Goal: Information Seeking & Learning: Learn about a topic

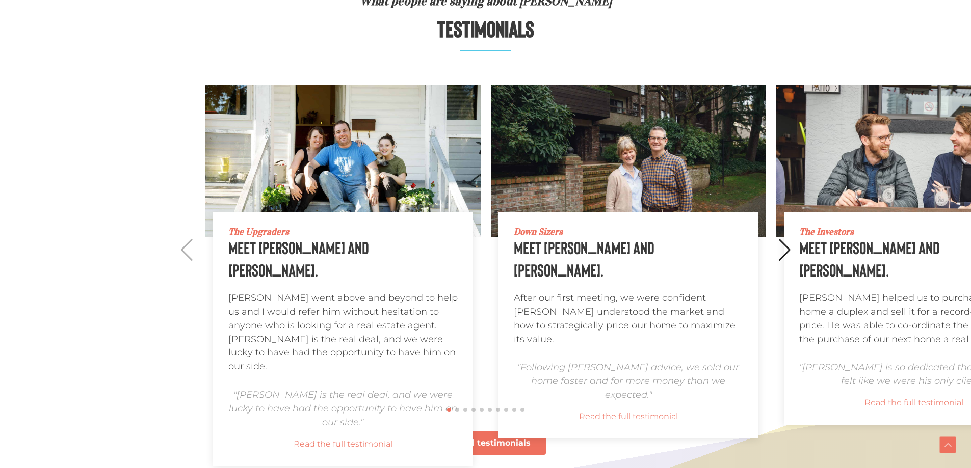
scroll to position [968, 0]
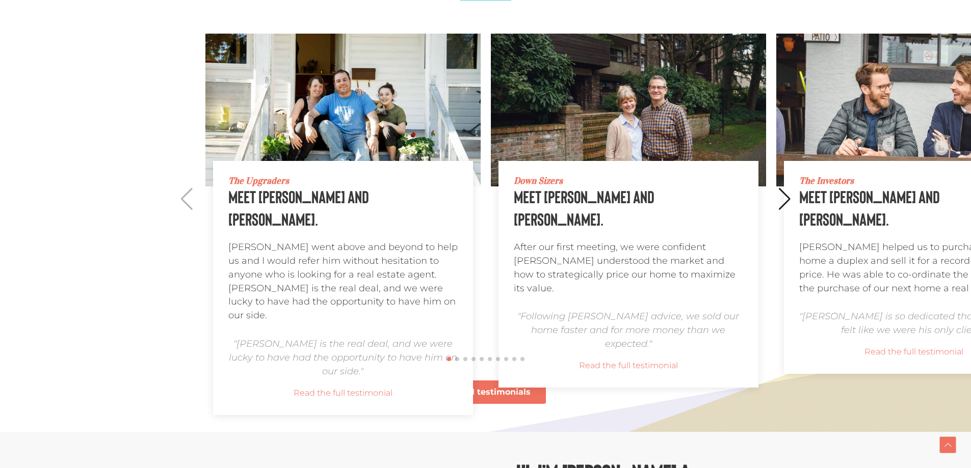
click at [786, 198] on div "Next slide" at bounding box center [785, 199] width 14 height 22
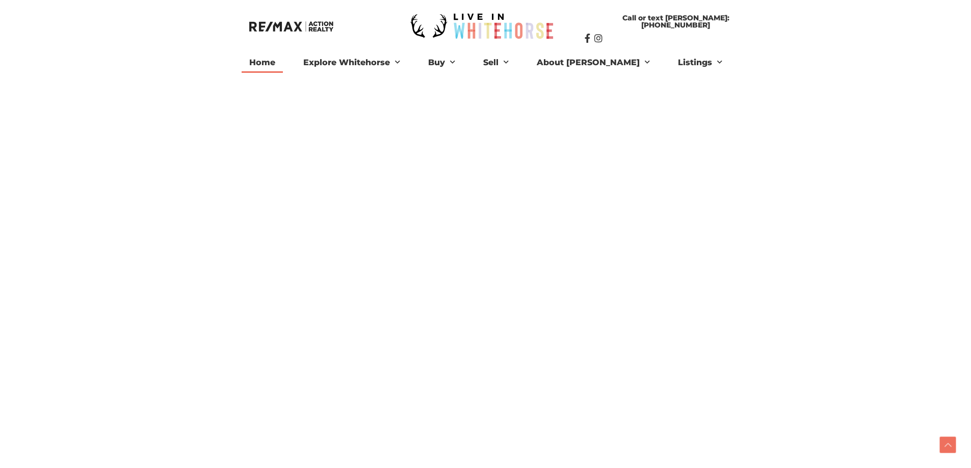
scroll to position [1783, 0]
click at [584, 79] on link "Bio" at bounding box center [562, 81] width 66 height 16
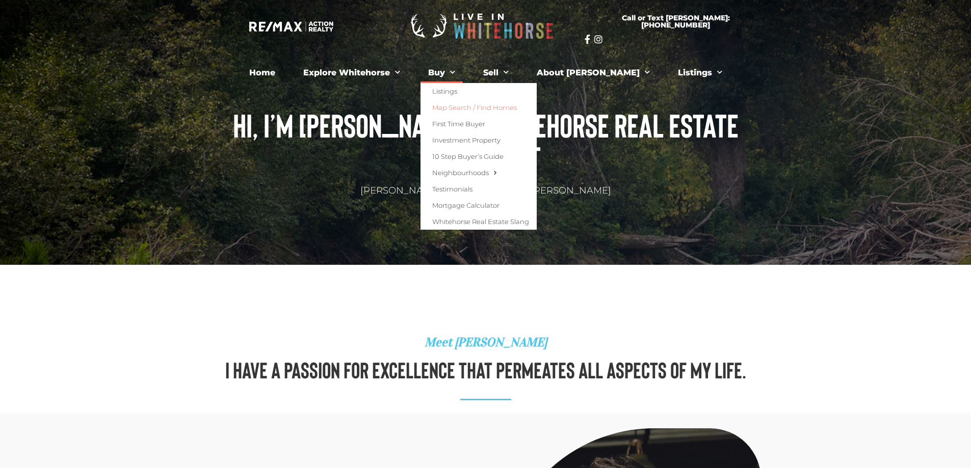
click at [477, 106] on link "Map Search / Find Homes" at bounding box center [478, 107] width 116 height 16
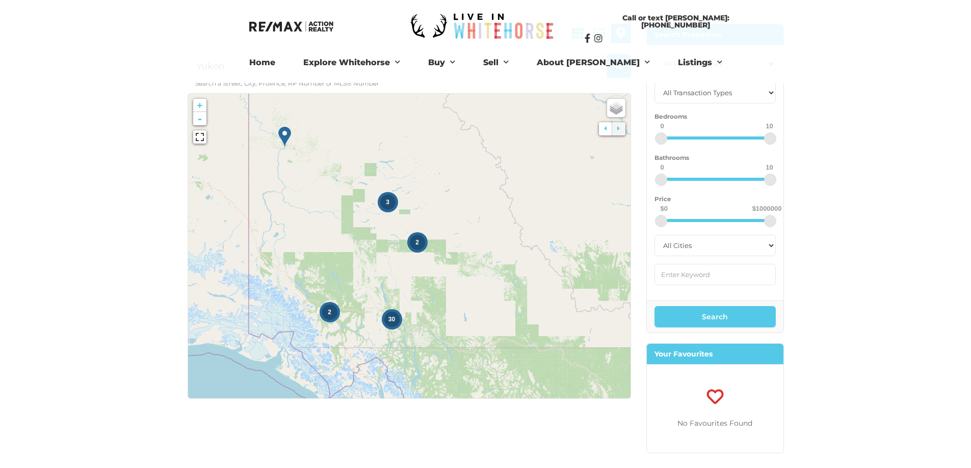
scroll to position [102, 0]
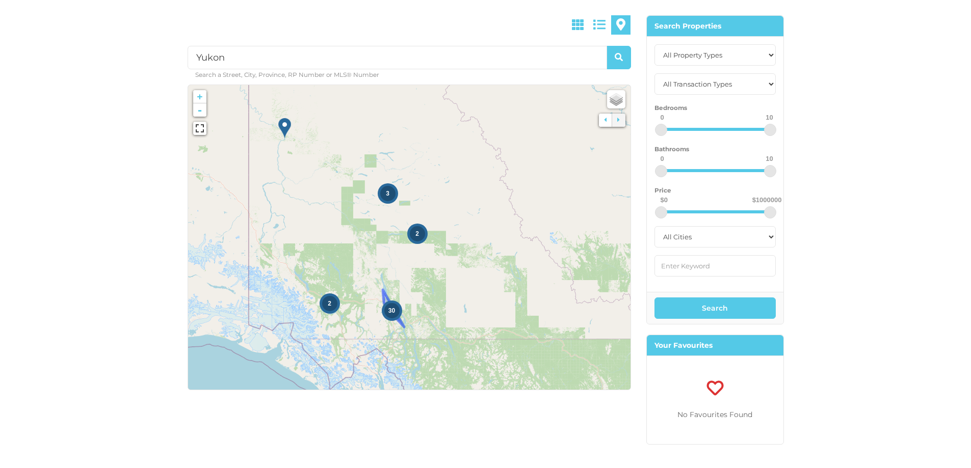
click at [391, 313] on span "30" at bounding box center [391, 310] width 7 height 7
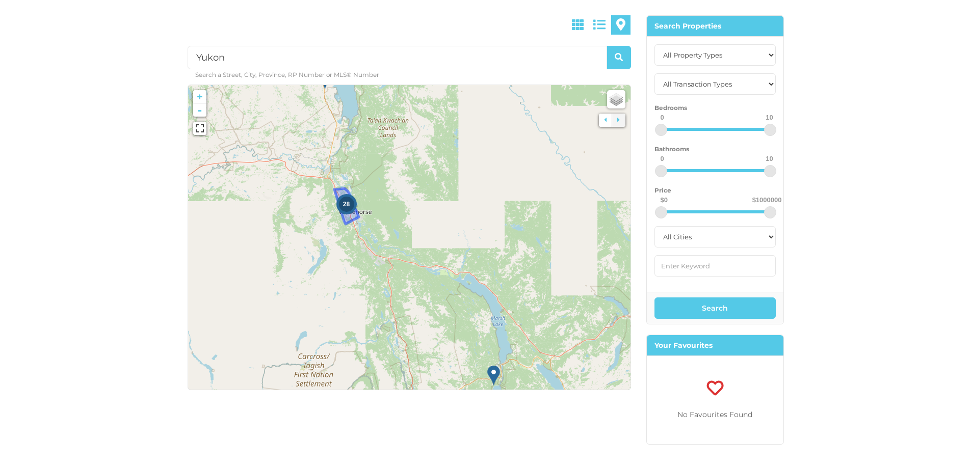
click at [343, 207] on span "28" at bounding box center [346, 204] width 7 height 7
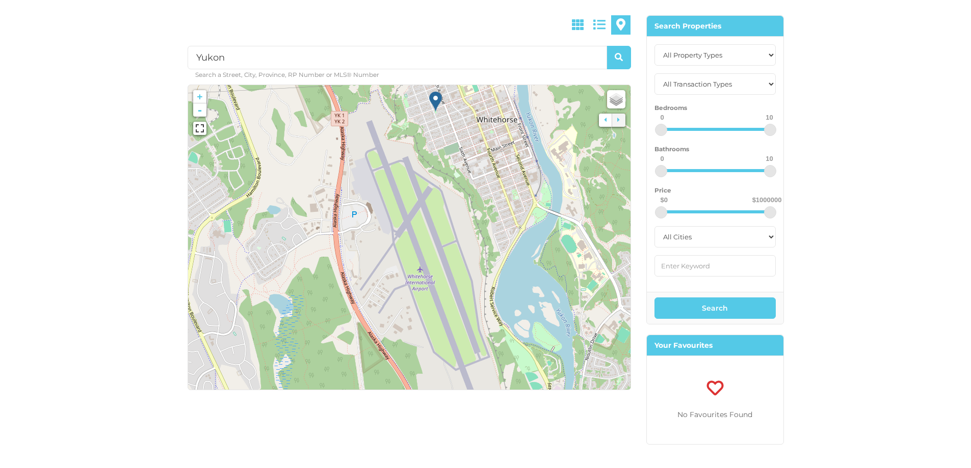
drag, startPoint x: 466, startPoint y: 313, endPoint x: 451, endPoint y: 149, distance: 165.2
click at [451, 149] on icon at bounding box center [401, 87] width 462 height 318
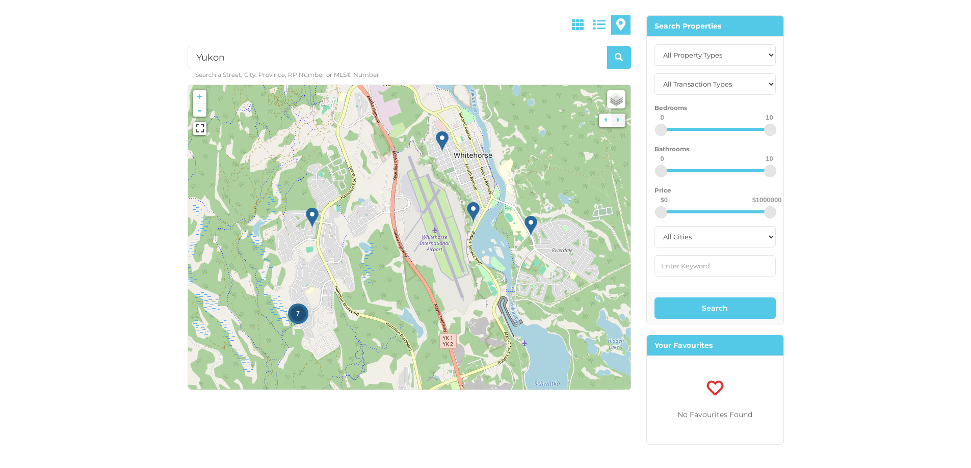
drag, startPoint x: 430, startPoint y: 172, endPoint x: 428, endPoint y: 193, distance: 21.5
click at [428, 193] on icon at bounding box center [407, 259] width 462 height 318
drag, startPoint x: 334, startPoint y: 139, endPoint x: 362, endPoint y: 297, distance: 160.8
click at [362, 297] on icon at bounding box center [409, 237] width 462 height 318
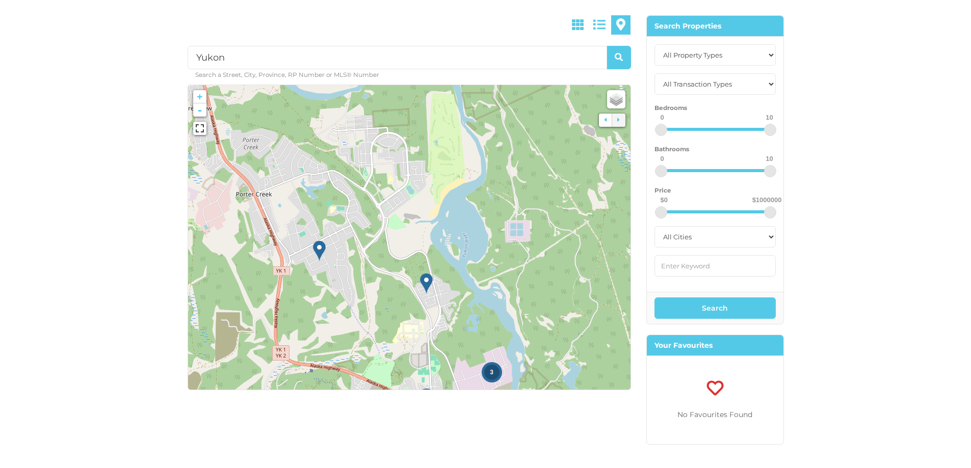
drag, startPoint x: 340, startPoint y: 217, endPoint x: 362, endPoint y: 308, distance: 93.3
click at [190, 299] on div "3 2" at bounding box center [190, 299] width 0 height 0
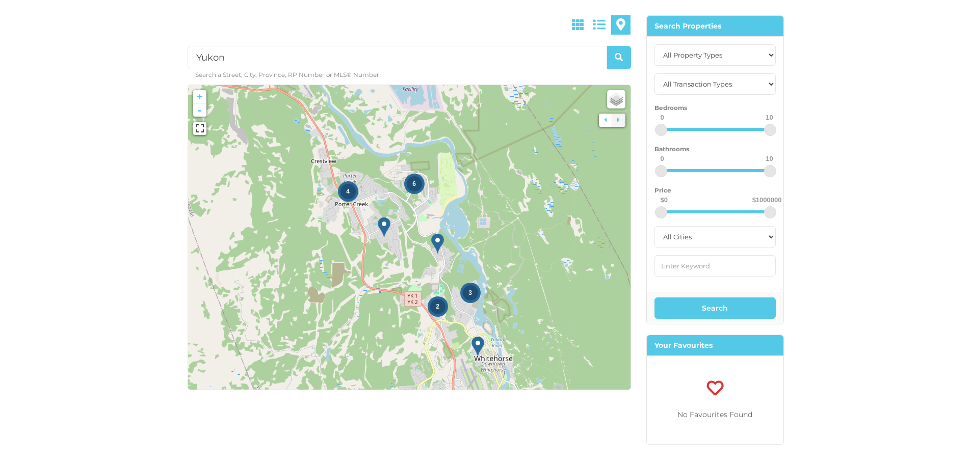
drag, startPoint x: 324, startPoint y: 253, endPoint x: 381, endPoint y: 158, distance: 110.5
click at [381, 217] on img at bounding box center [384, 227] width 13 height 21
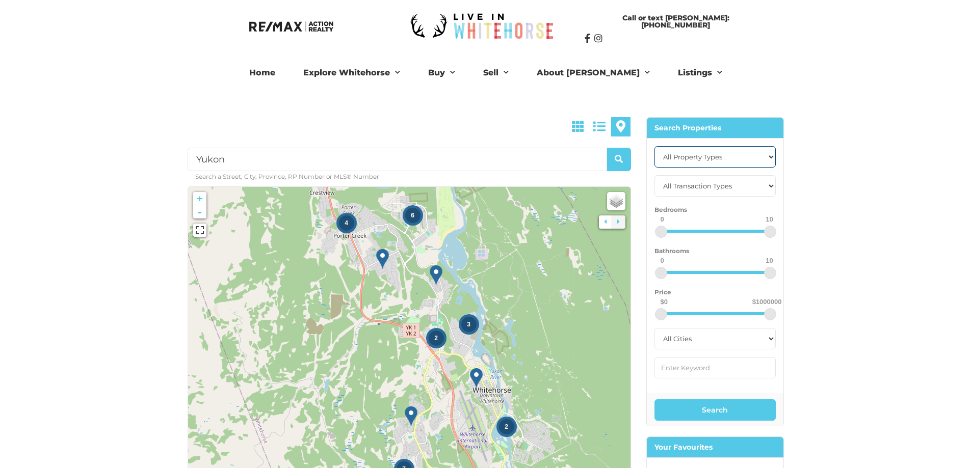
click at [708, 163] on select "All Property Types Business Office Other Single Family Vacant Land" at bounding box center [714, 156] width 121 height 21
select select "Single Family"
click at [654, 146] on select "All Property Types Business Office Other Single Family Vacant Land" at bounding box center [714, 156] width 121 height 21
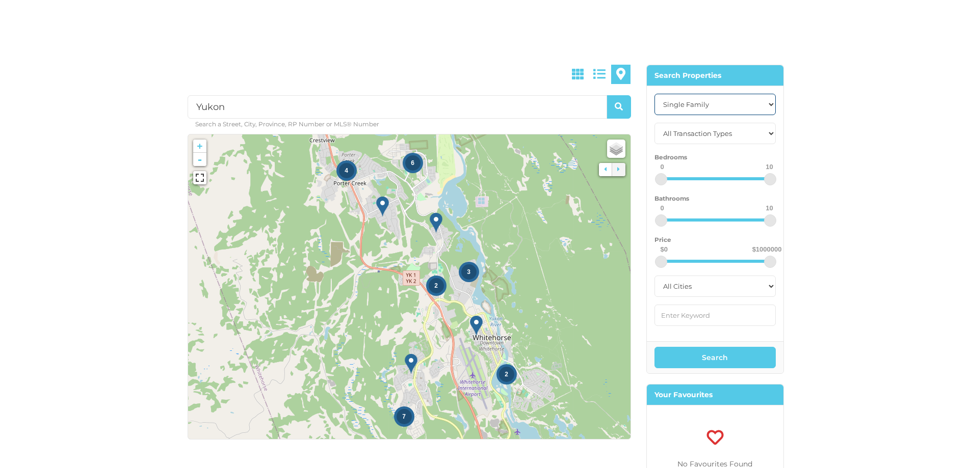
scroll to position [102, 0]
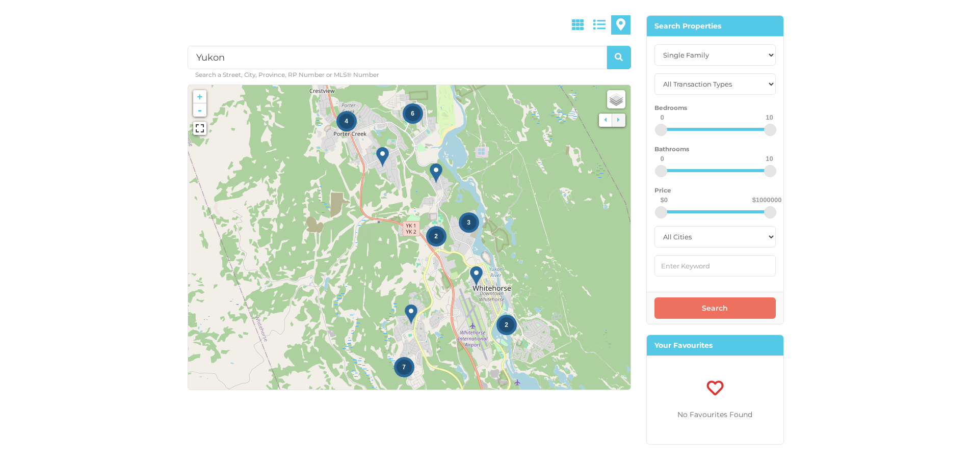
click at [726, 309] on button "Search" at bounding box center [714, 308] width 121 height 21
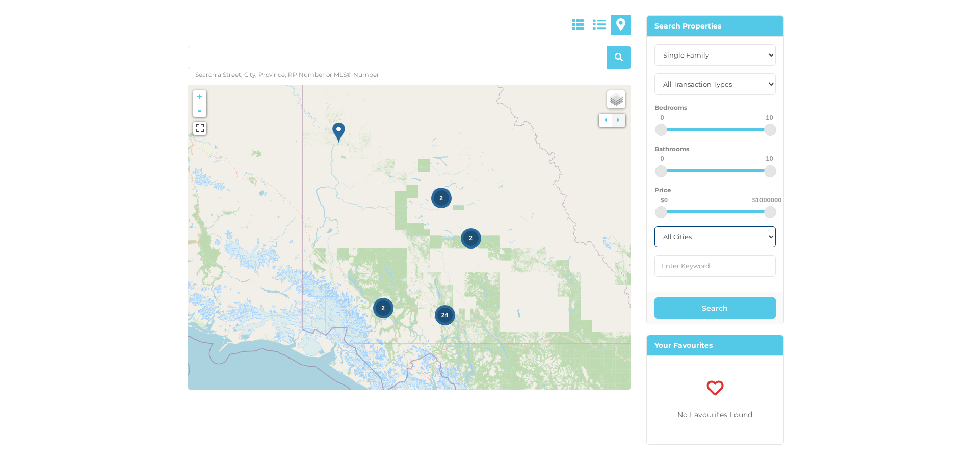
click at [725, 234] on select "All Cities Dawson City Faro Haines Junction Whitehorse Whitehorse North Whiteho…" at bounding box center [714, 236] width 121 height 21
click at [654, 226] on select "All Cities Dawson City Faro Haines Junction Whitehorse Whitehorse North Whiteho…" at bounding box center [714, 236] width 121 height 21
click at [710, 243] on select "All Cities Dawson City Faro Haines Junction Whitehorse Whitehorse North Whiteho…" at bounding box center [714, 236] width 121 height 21
select select "whitehorse"
click at [654, 226] on select "All Cities Dawson City Faro Haines Junction Whitehorse Whitehorse North Whiteho…" at bounding box center [714, 236] width 121 height 21
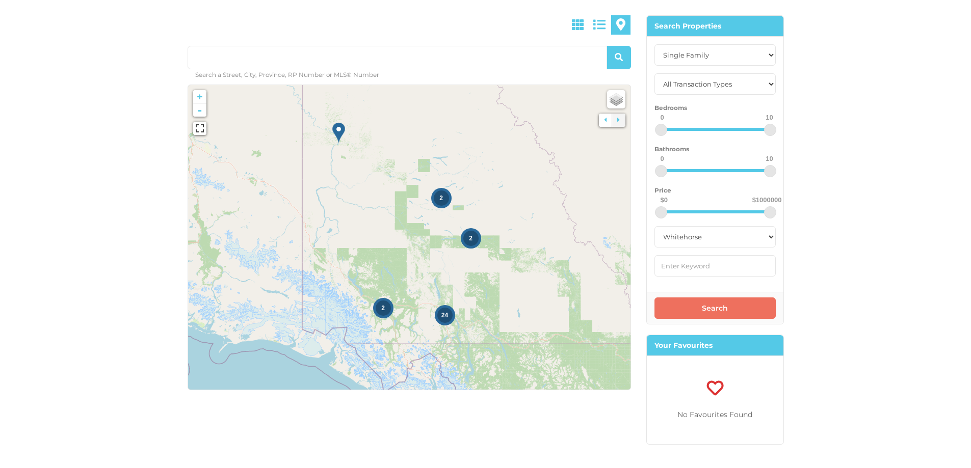
click at [677, 307] on button "Search" at bounding box center [714, 308] width 121 height 21
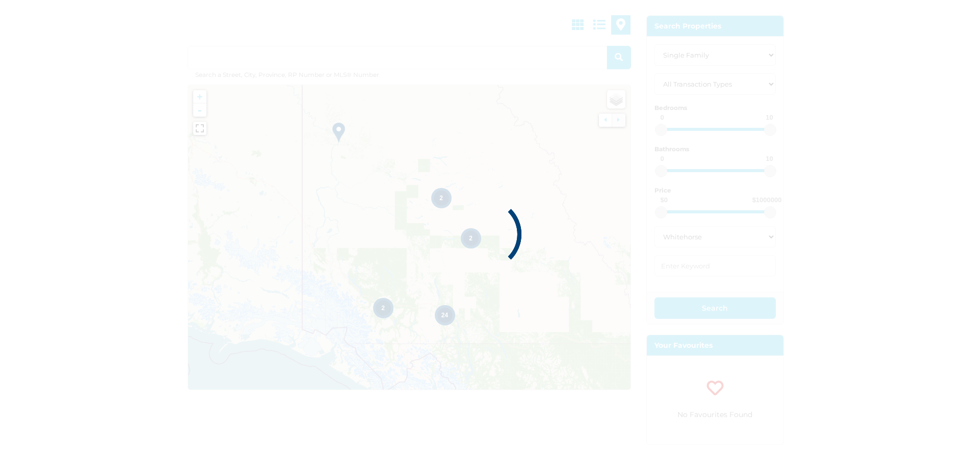
type input "Whitehorse"
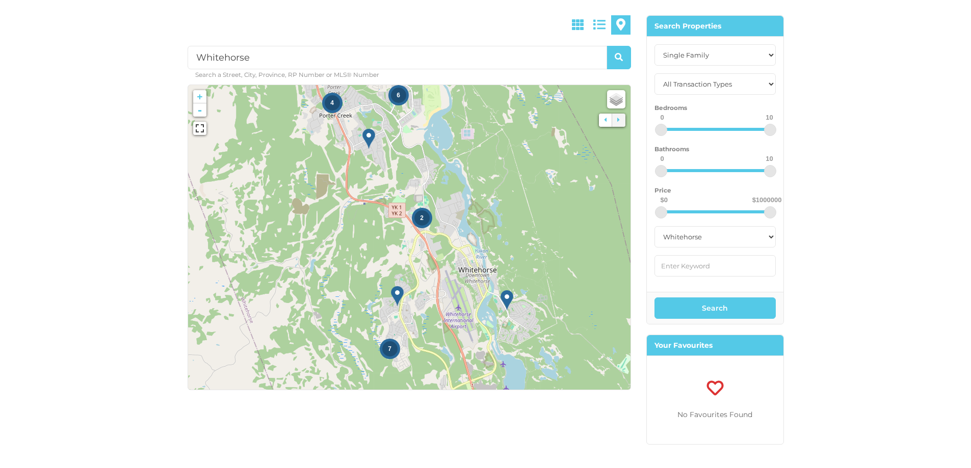
drag, startPoint x: 481, startPoint y: 324, endPoint x: 479, endPoint y: 278, distance: 46.4
click at [479, 278] on icon at bounding box center [408, 225] width 462 height 318
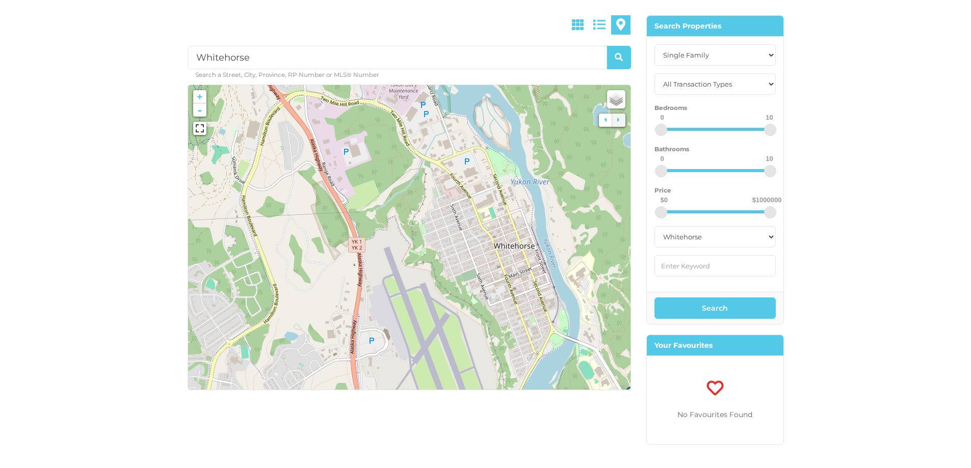
drag, startPoint x: 417, startPoint y: 166, endPoint x: 484, endPoint y: 273, distance: 125.9
click at [484, 273] on icon at bounding box center [420, 257] width 462 height 318
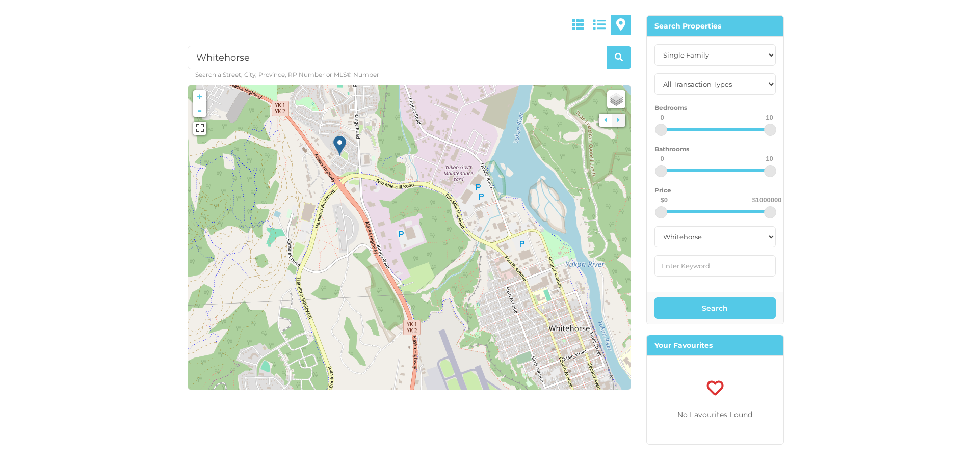
click at [343, 148] on img at bounding box center [339, 146] width 13 height 21
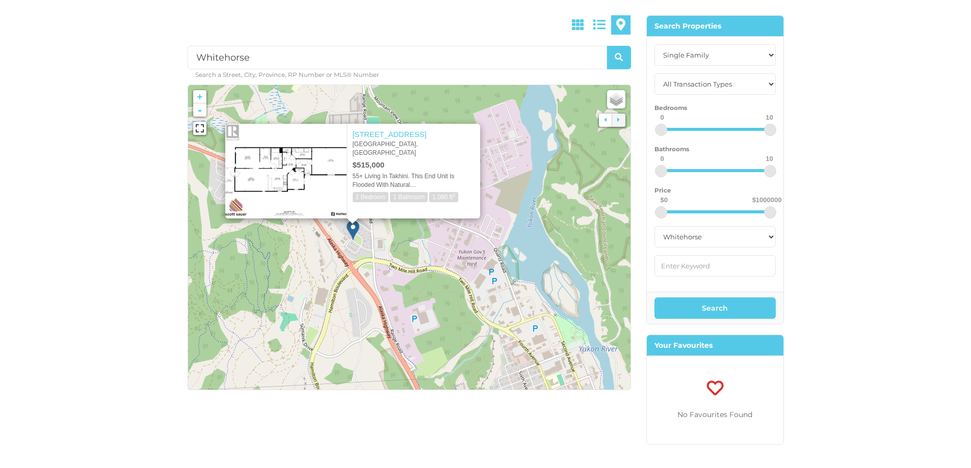
drag, startPoint x: 356, startPoint y: 233, endPoint x: 370, endPoint y: 270, distance: 38.9
click at [370, 270] on icon at bounding box center [422, 271] width 462 height 318
click at [267, 159] on img at bounding box center [285, 171] width 121 height 95
click at [827, 185] on div "Whitehorse Search a Street, City, Province, RP Number or MLS® Number No Propert…" at bounding box center [485, 191] width 971 height 587
drag, startPoint x: 365, startPoint y: 156, endPoint x: 404, endPoint y: 156, distance: 38.2
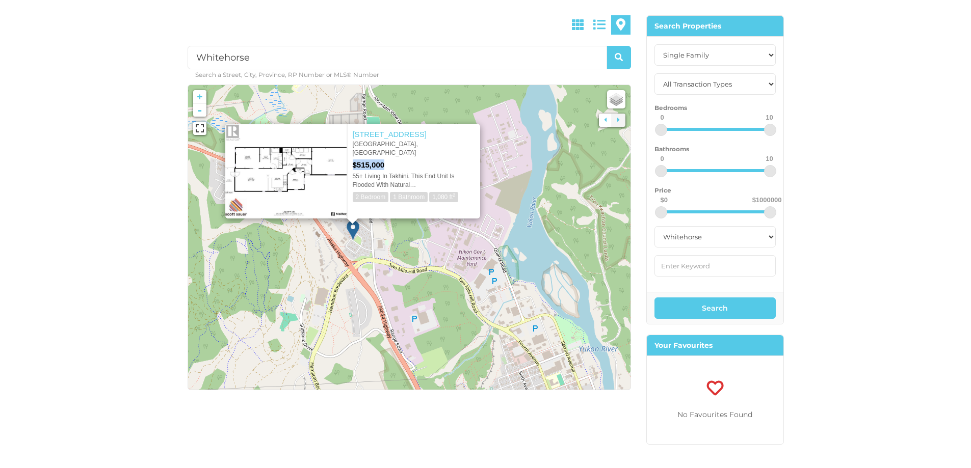
click at [404, 159] on div "$515,000" at bounding box center [414, 164] width 122 height 11
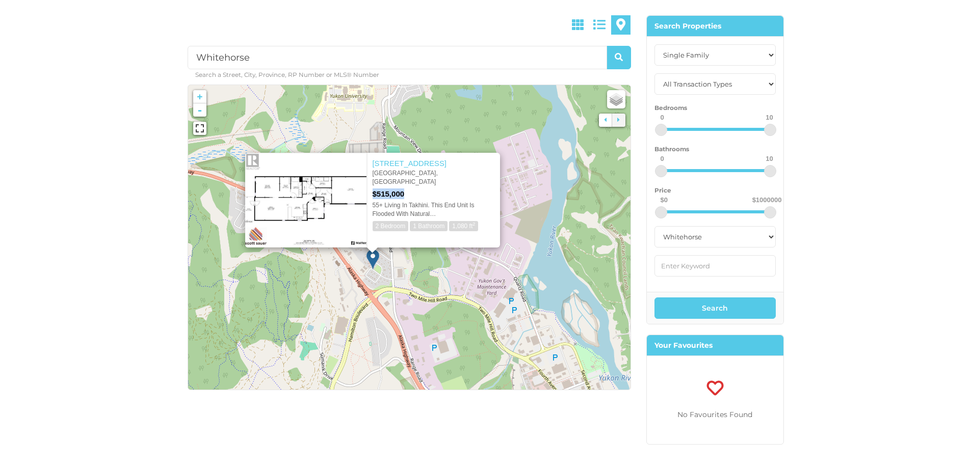
drag, startPoint x: 412, startPoint y: 257, endPoint x: 430, endPoint y: 280, distance: 29.0
click at [430, 280] on icon at bounding box center [429, 267] width 462 height 318
click at [404, 272] on icon at bounding box center [409, 237] width 462 height 318
click at [289, 132] on div "× 1-30 Normandy Road Whitehorse, Yukon $515,000 55+ Living In Takhini. This End…" at bounding box center [373, 194] width 296 height 125
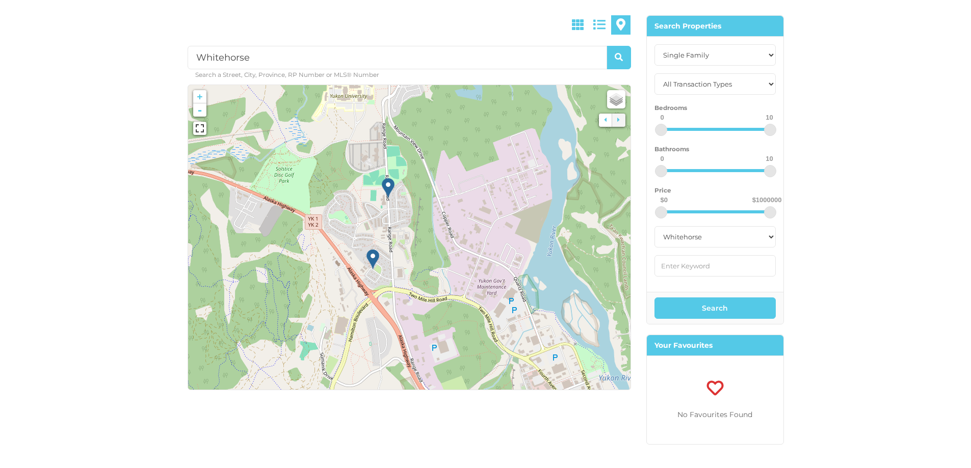
click at [386, 185] on img at bounding box center [388, 188] width 13 height 21
click at [389, 187] on img at bounding box center [388, 188] width 13 height 21
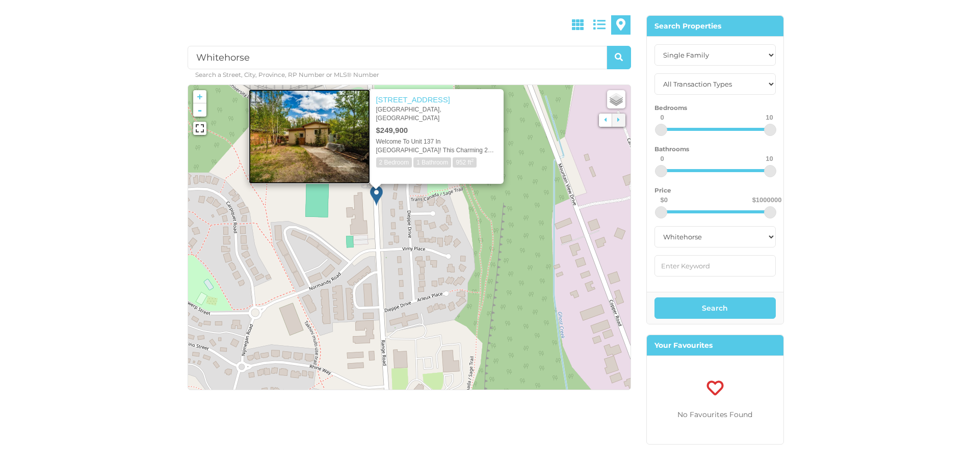
click at [322, 115] on img at bounding box center [309, 136] width 121 height 95
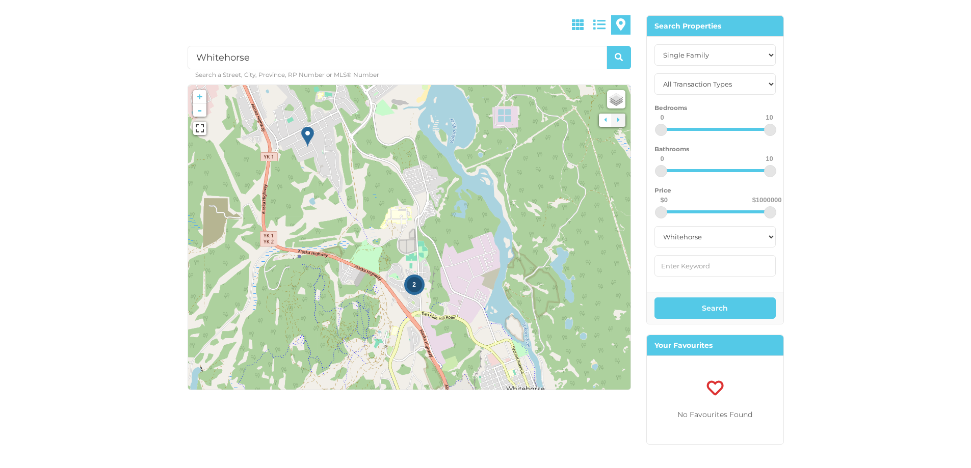
drag, startPoint x: 479, startPoint y: 304, endPoint x: 440, endPoint y: 161, distance: 148.5
click at [440, 161] on icon at bounding box center [417, 253] width 462 height 318
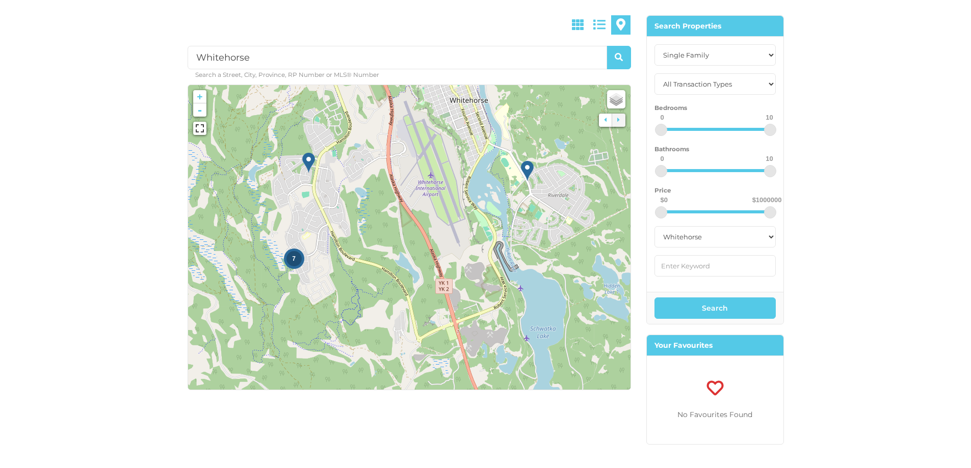
drag, startPoint x: 446, startPoint y: 283, endPoint x: 447, endPoint y: 162, distance: 121.3
click at [237, 15] on div "2 7" at bounding box center [237, 15] width 0 height 0
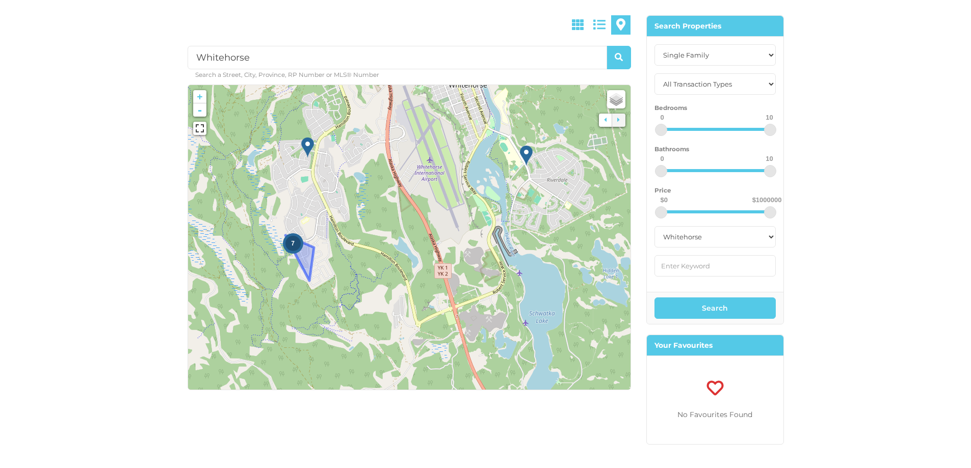
click at [293, 242] on span "7" at bounding box center [293, 243] width 4 height 7
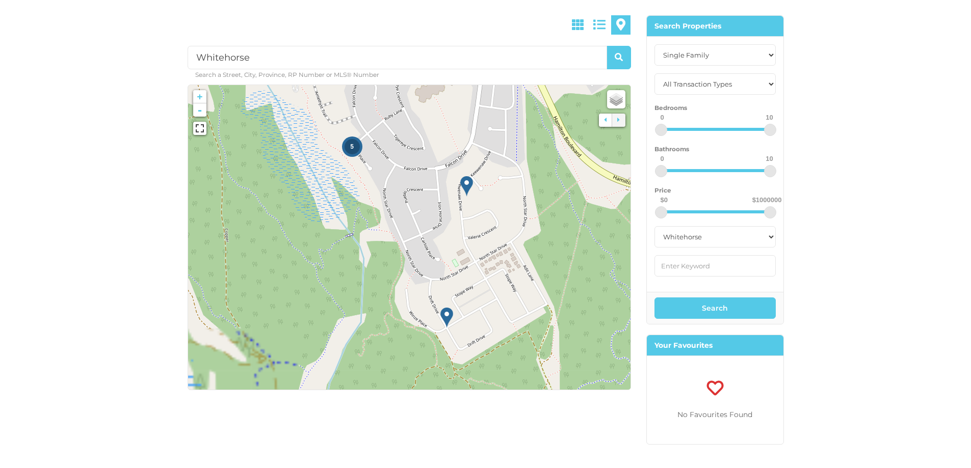
click at [348, 147] on div "5" at bounding box center [351, 146] width 15 height 15
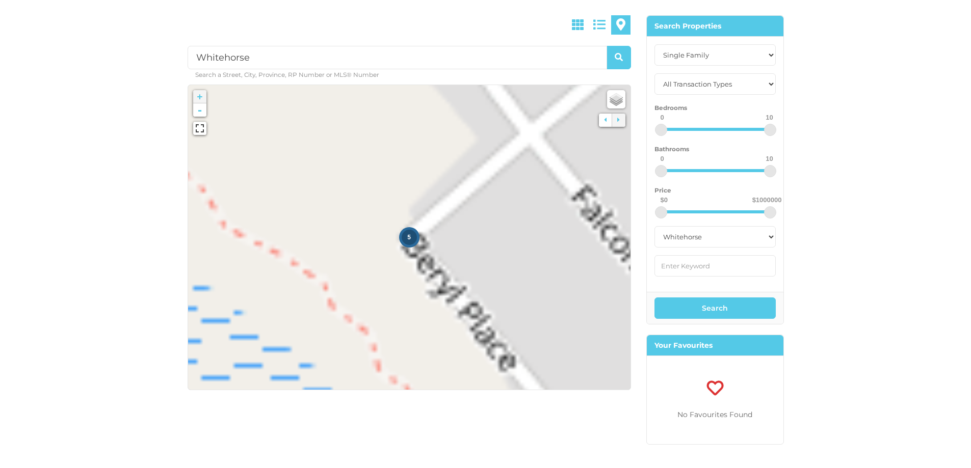
click at [407, 242] on div "5" at bounding box center [408, 237] width 15 height 15
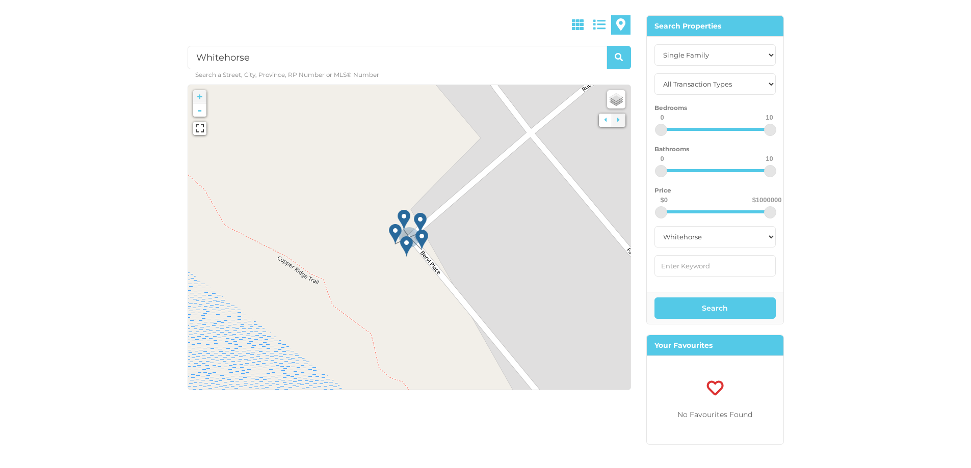
click at [404, 221] on img at bounding box center [403, 219] width 13 height 21
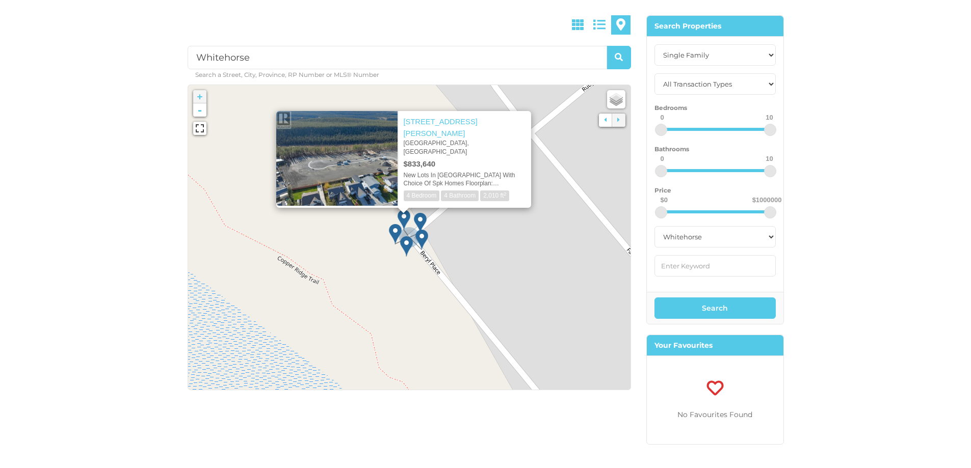
click at [419, 221] on img at bounding box center [420, 222] width 13 height 21
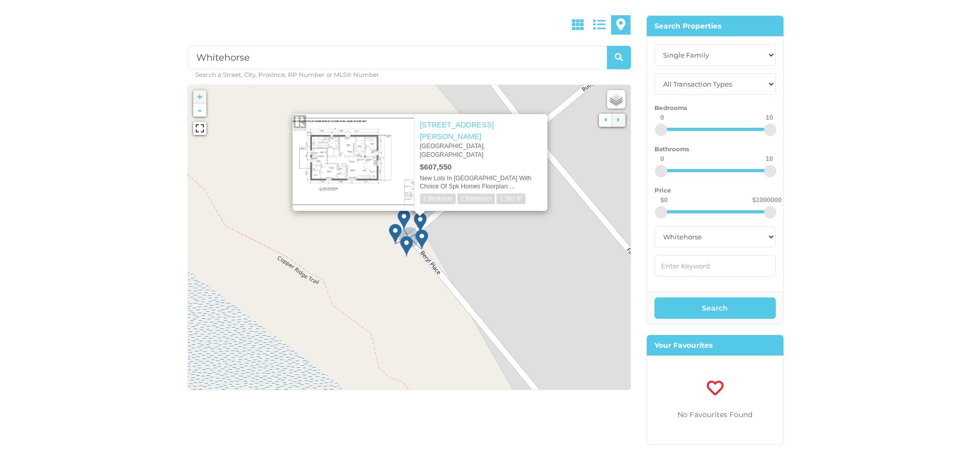
click at [421, 237] on img at bounding box center [421, 239] width 13 height 21
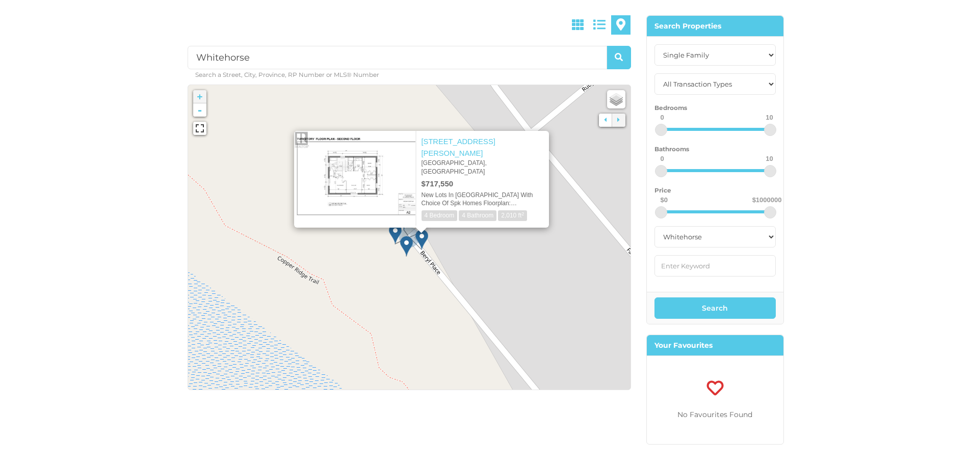
click at [409, 246] on img at bounding box center [406, 246] width 13 height 21
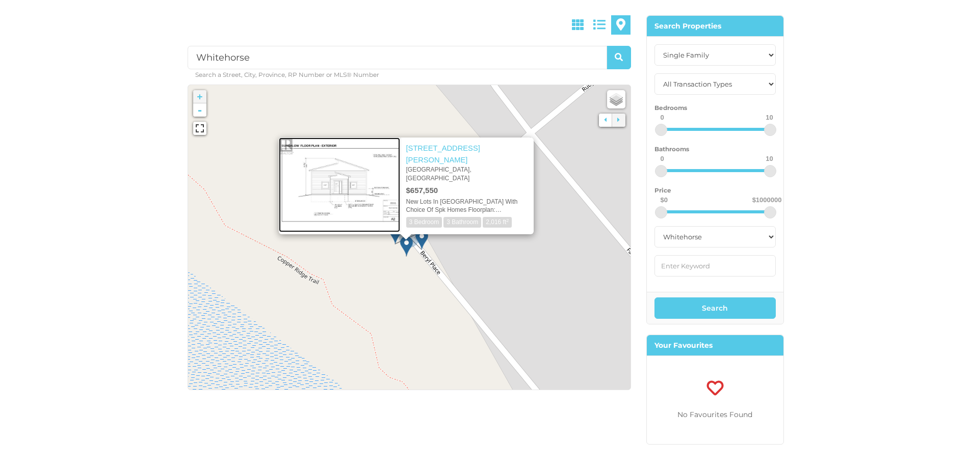
click at [351, 195] on img at bounding box center [339, 185] width 121 height 95
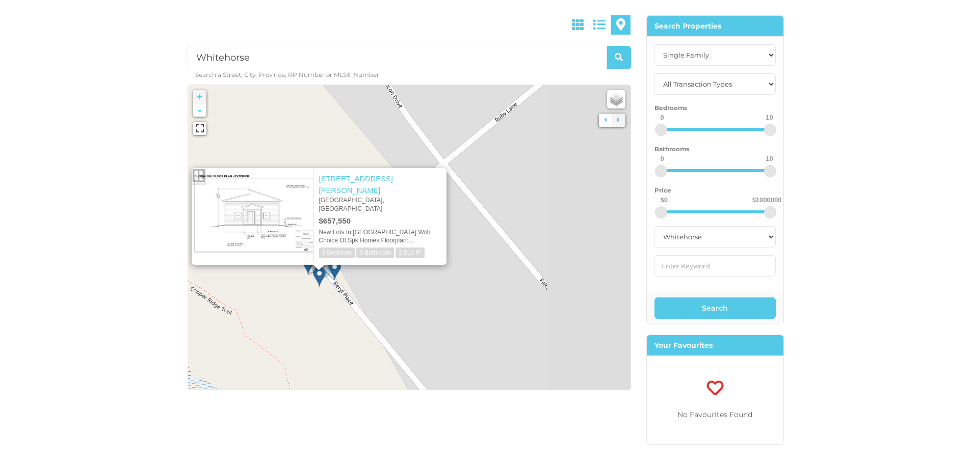
drag, startPoint x: 487, startPoint y: 300, endPoint x: 415, endPoint y: 313, distance: 72.6
click at [420, 316] on icon at bounding box center [322, 268] width 462 height 318
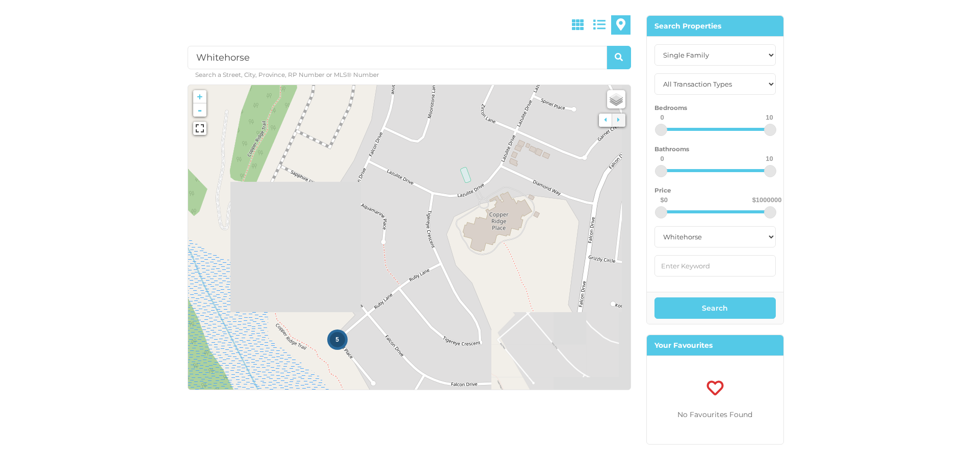
drag, startPoint x: 415, startPoint y: 240, endPoint x: 395, endPoint y: 267, distance: 33.5
click at [390, 270] on icon at bounding box center [385, 267] width 462 height 318
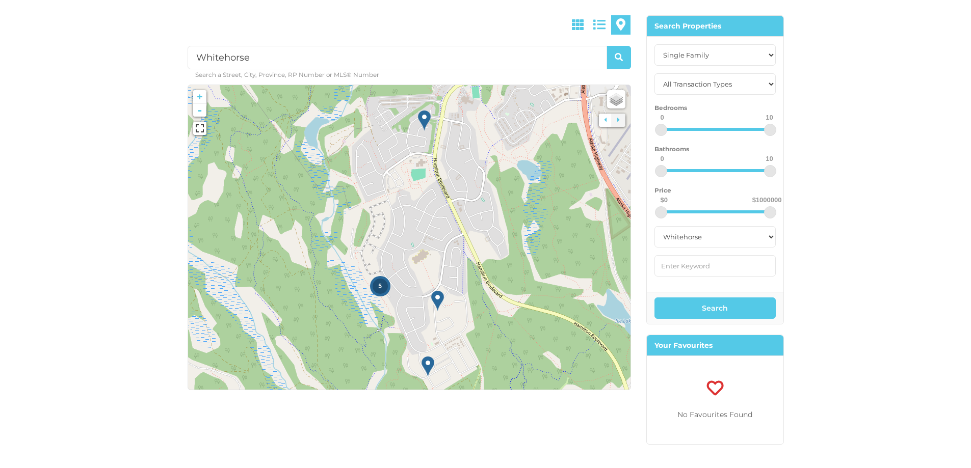
click at [443, 299] on img at bounding box center [437, 300] width 13 height 21
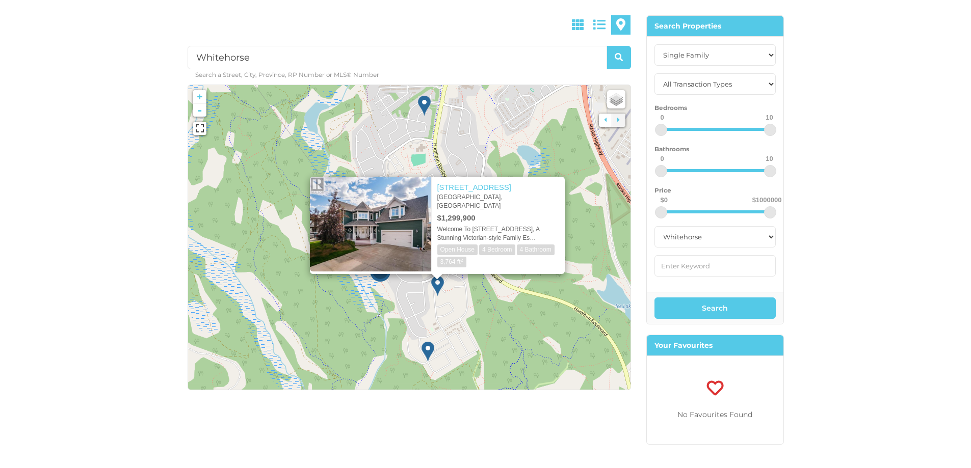
drag, startPoint x: 461, startPoint y: 333, endPoint x: 461, endPoint y: 316, distance: 16.8
click at [461, 316] on icon at bounding box center [409, 223] width 462 height 318
click at [427, 352] on img at bounding box center [427, 351] width 13 height 21
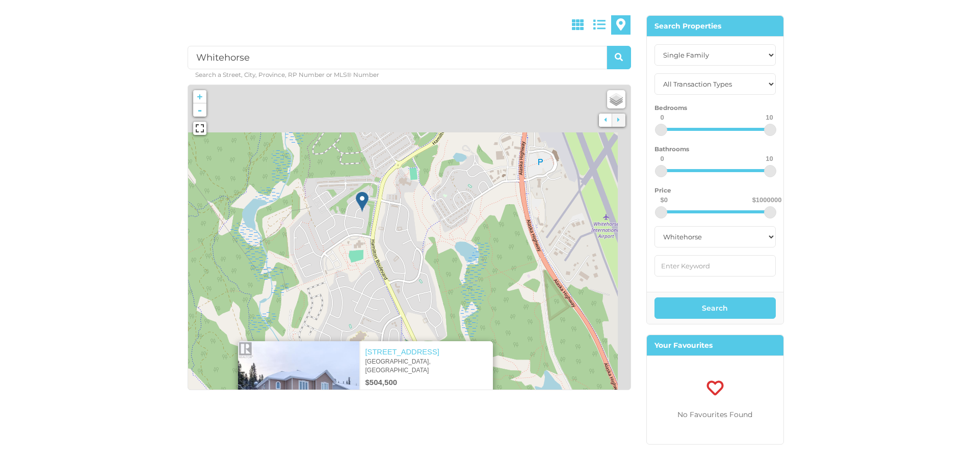
drag, startPoint x: 385, startPoint y: 181, endPoint x: 320, endPoint y: 270, distance: 109.9
click at [317, 285] on icon at bounding box center [347, 334] width 462 height 318
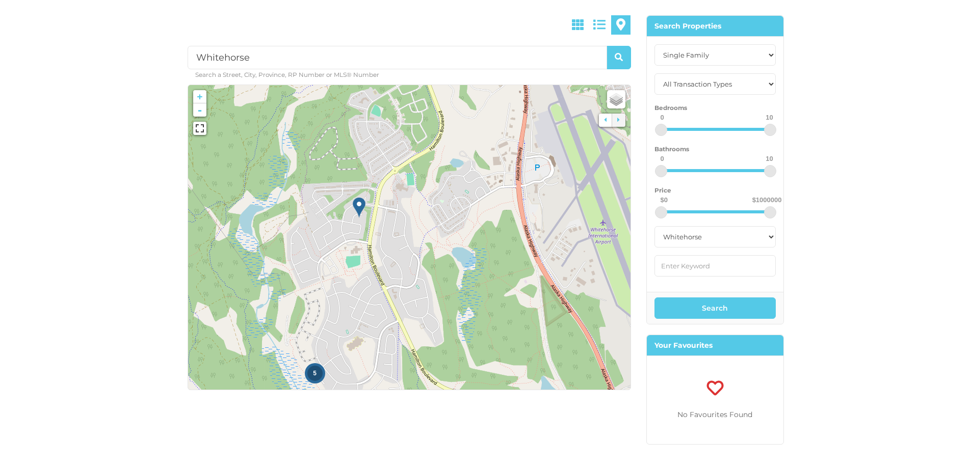
click at [355, 205] on img at bounding box center [359, 207] width 13 height 21
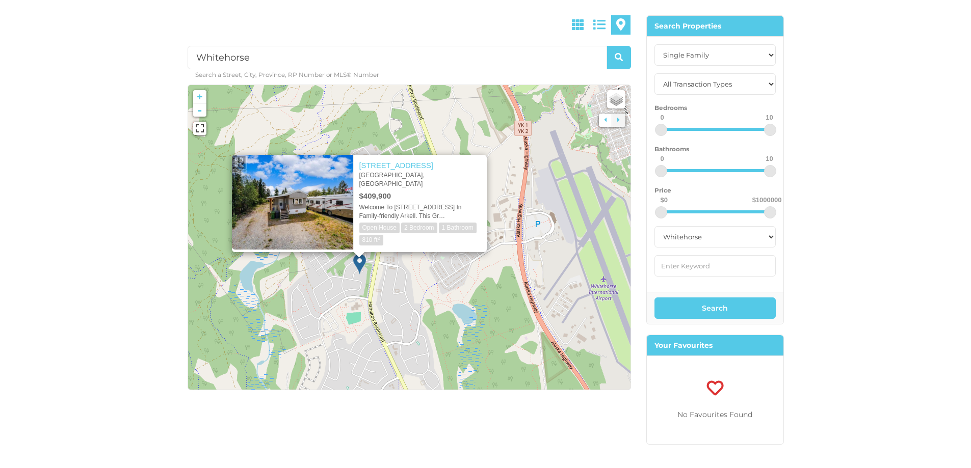
drag, startPoint x: 472, startPoint y: 288, endPoint x: 472, endPoint y: 329, distance: 40.8
click at [472, 329] on icon at bounding box center [409, 287] width 462 height 318
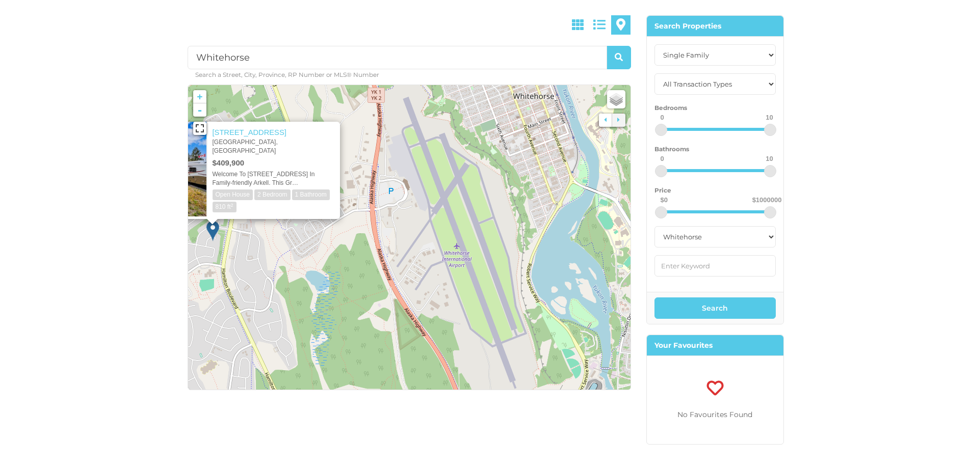
drag, startPoint x: 488, startPoint y: 329, endPoint x: 341, endPoint y: 296, distance: 150.4
click at [341, 296] on icon at bounding box center [262, 204] width 462 height 318
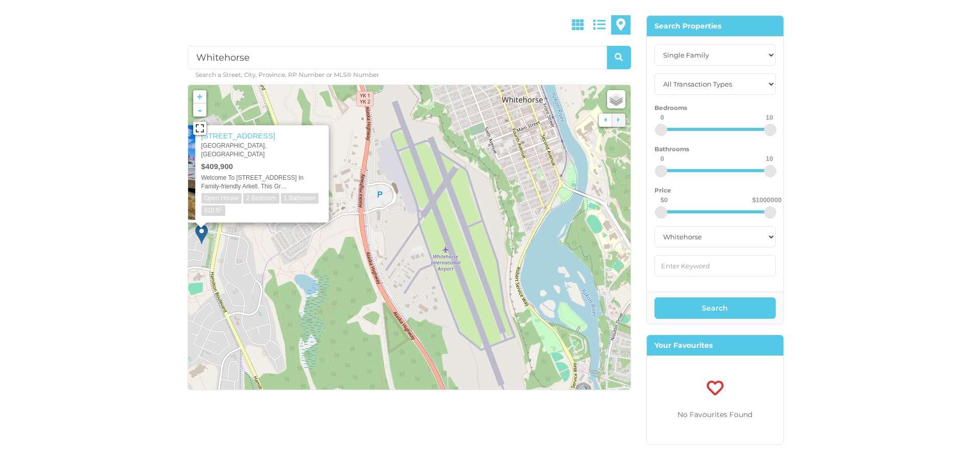
drag, startPoint x: 456, startPoint y: 286, endPoint x: 421, endPoint y: 342, distance: 65.6
click at [423, 342] on icon at bounding box center [398, 241] width 462 height 318
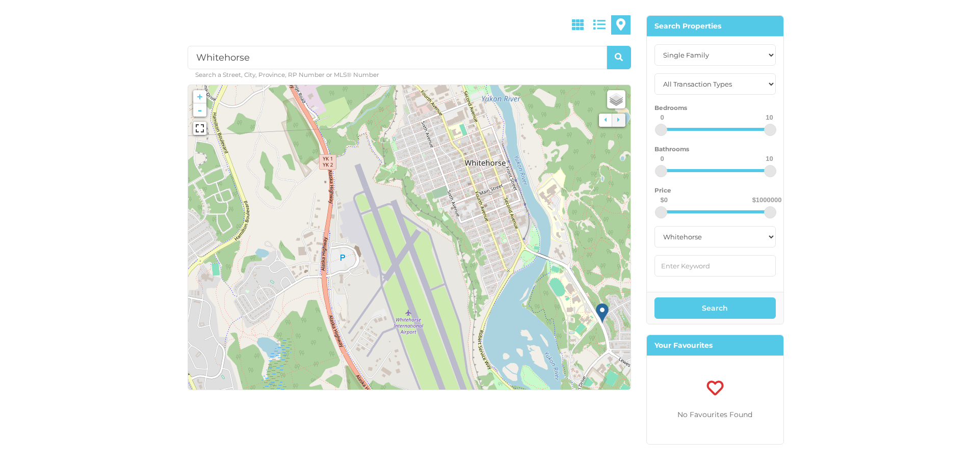
drag, startPoint x: 425, startPoint y: 336, endPoint x: 398, endPoint y: 182, distance: 156.7
click at [398, 182] on icon at bounding box center [409, 237] width 462 height 318
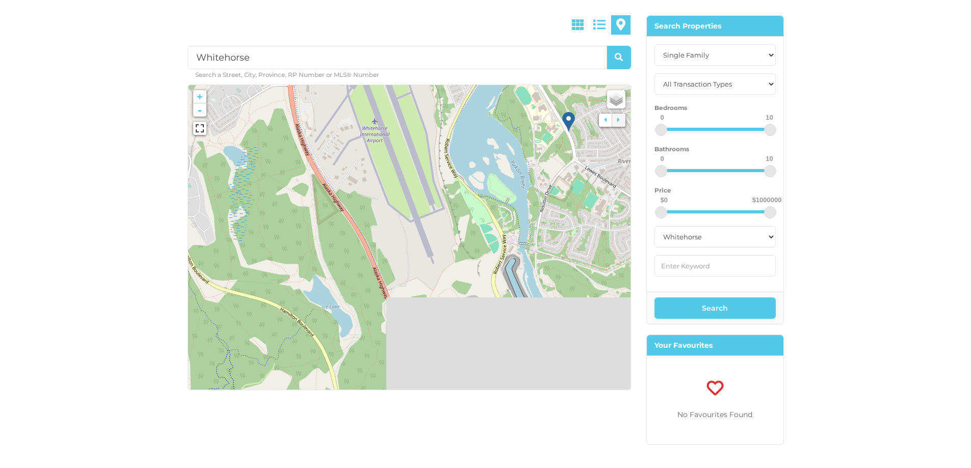
click at [357, 205] on icon at bounding box center [375, 46] width 462 height 318
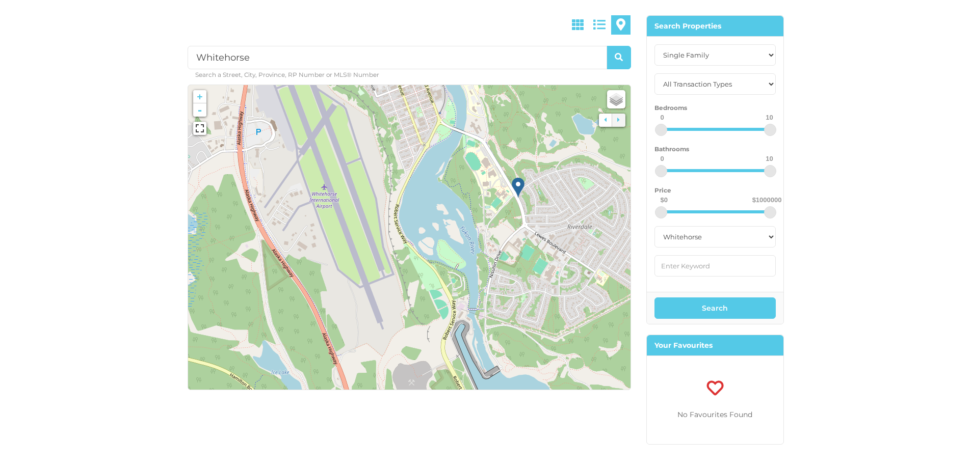
click at [518, 182] on img at bounding box center [518, 187] width 13 height 21
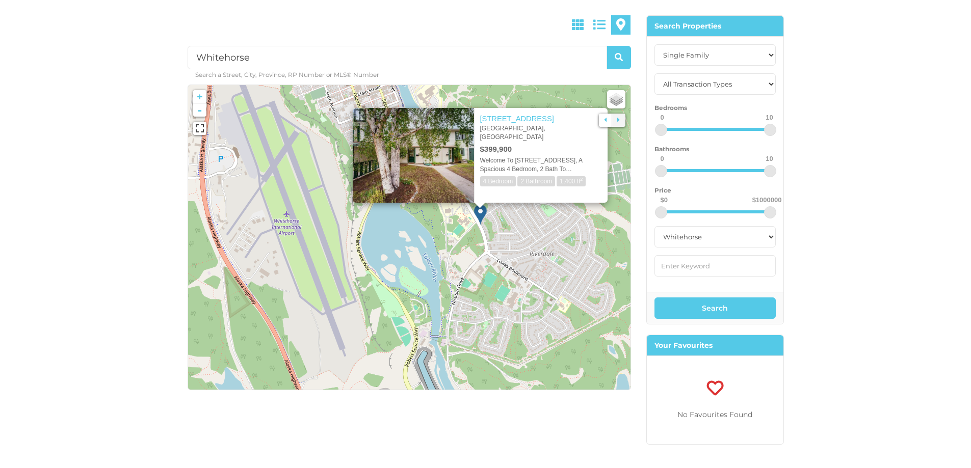
click at [836, 237] on div "Whitehorse Search a Street, City, Province, RP Number or MLS® Number No Propert…" at bounding box center [485, 191] width 971 height 587
click at [748, 90] on select "All Transaction Types For Rent For Sale" at bounding box center [714, 83] width 121 height 21
drag, startPoint x: 739, startPoint y: 80, endPoint x: 730, endPoint y: 94, distance: 16.5
click at [739, 80] on select "All Transaction Types For Rent For Sale" at bounding box center [714, 83] width 121 height 21
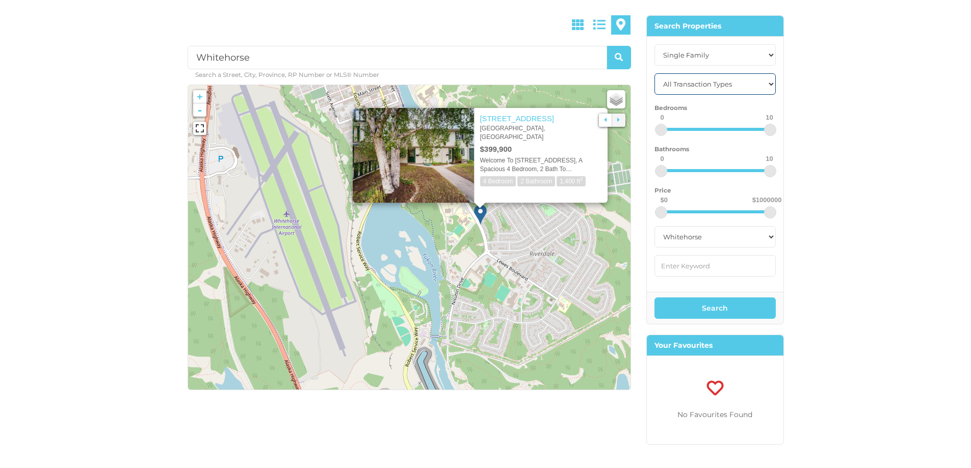
select select "for rent"
click at [654, 73] on select "All Transaction Types For Rent For Sale" at bounding box center [714, 83] width 121 height 21
click at [724, 307] on button "Search" at bounding box center [714, 308] width 121 height 21
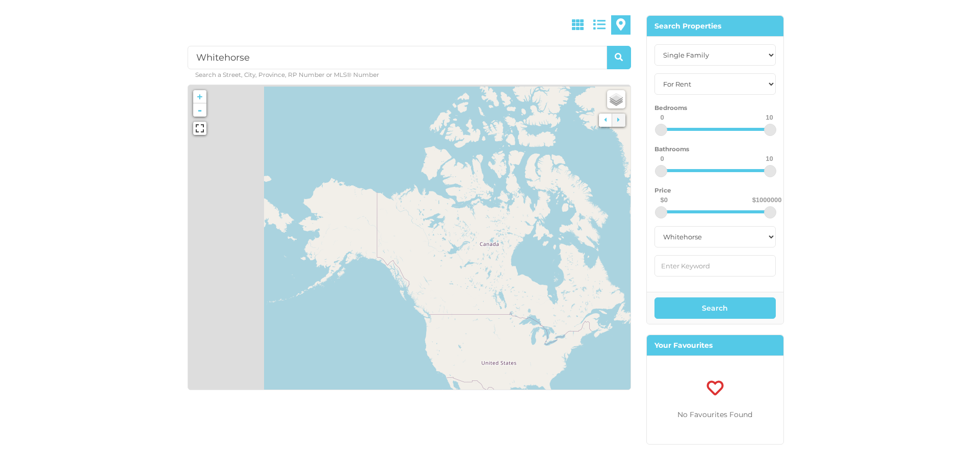
drag, startPoint x: 288, startPoint y: 163, endPoint x: 446, endPoint y: 251, distance: 180.2
click at [446, 251] on icon at bounding box center [547, 315] width 462 height 318
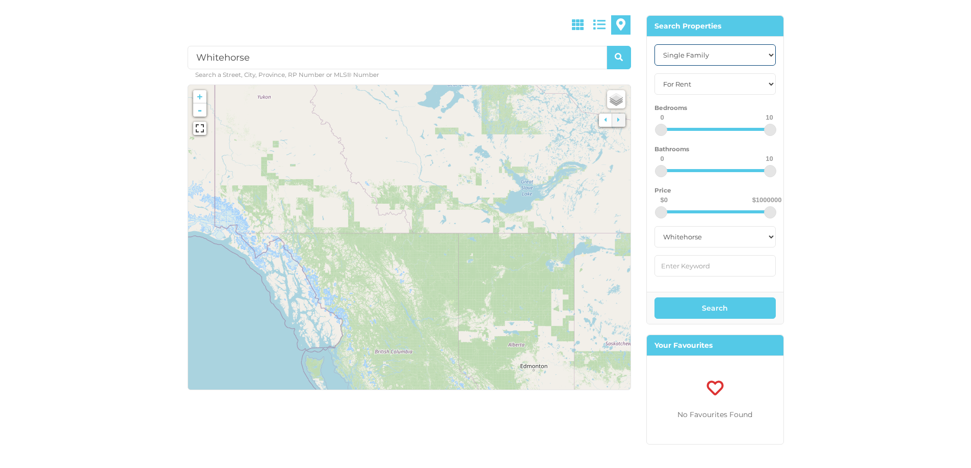
click at [695, 52] on select "All Property Types Business Office Other Single Family Vacant Land" at bounding box center [714, 54] width 121 height 21
select select
click at [654, 44] on select "All Property Types Business Office Other Single Family Vacant Land" at bounding box center [714, 54] width 121 height 21
click at [716, 309] on button "Search" at bounding box center [714, 308] width 121 height 21
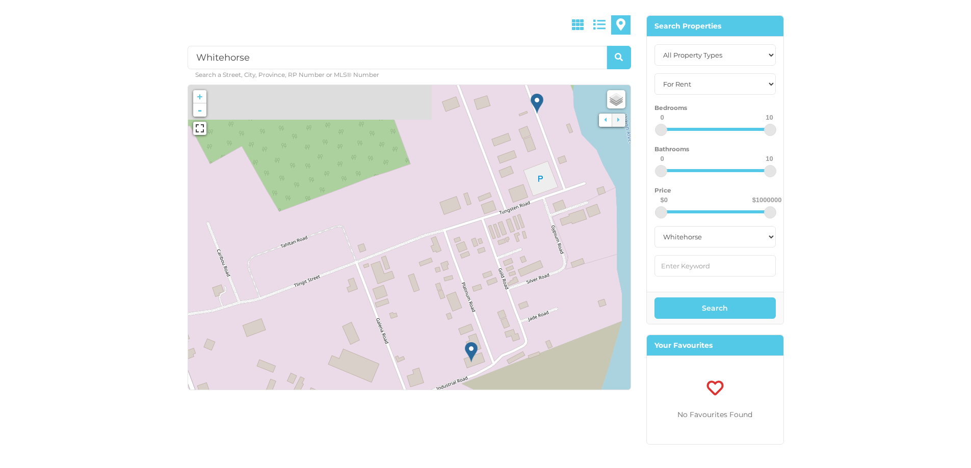
drag, startPoint x: 412, startPoint y: 255, endPoint x: 528, endPoint y: 250, distance: 115.8
click at [528, 250] on icon at bounding box center [503, 238] width 462 height 318
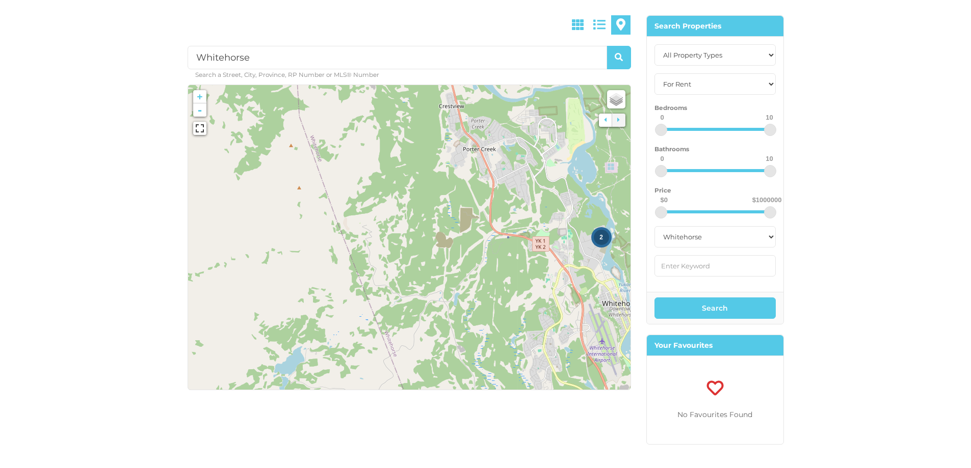
click at [598, 248] on icon at bounding box center [409, 237] width 462 height 318
click at [604, 235] on div "2" at bounding box center [601, 237] width 15 height 15
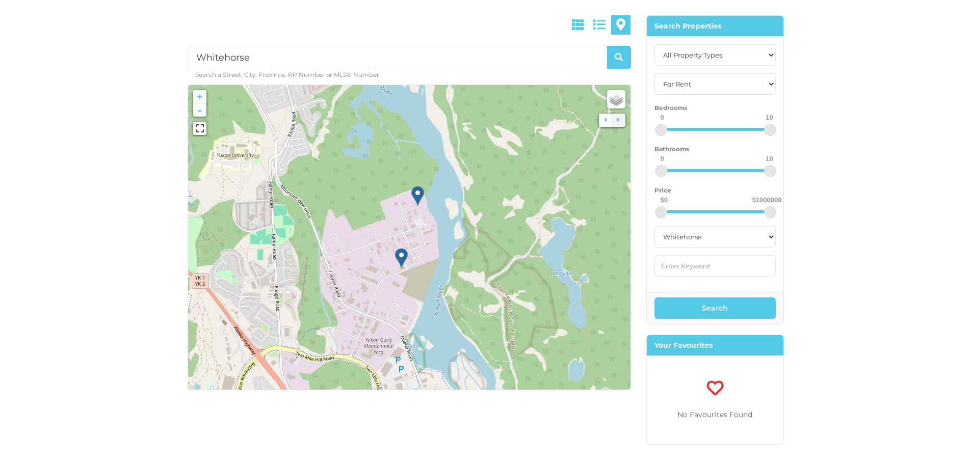
click at [401, 258] on img at bounding box center [401, 258] width 13 height 21
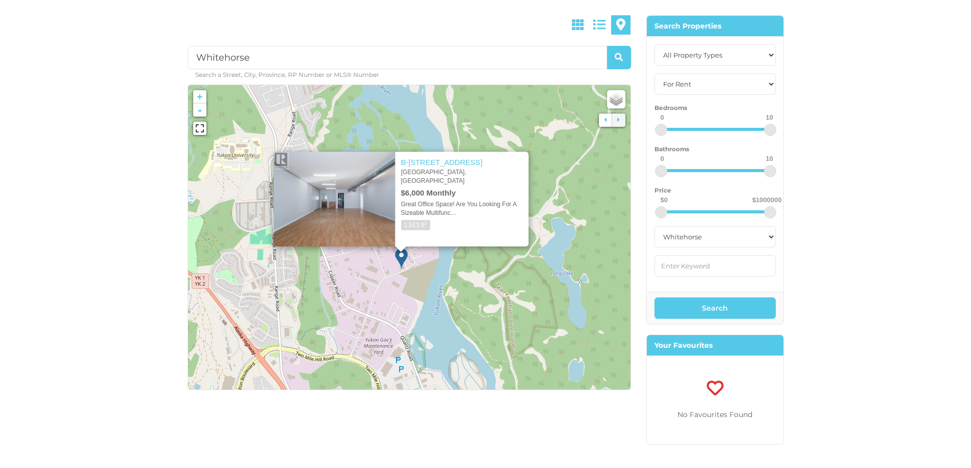
click at [462, 325] on icon at bounding box center [409, 237] width 462 height 318
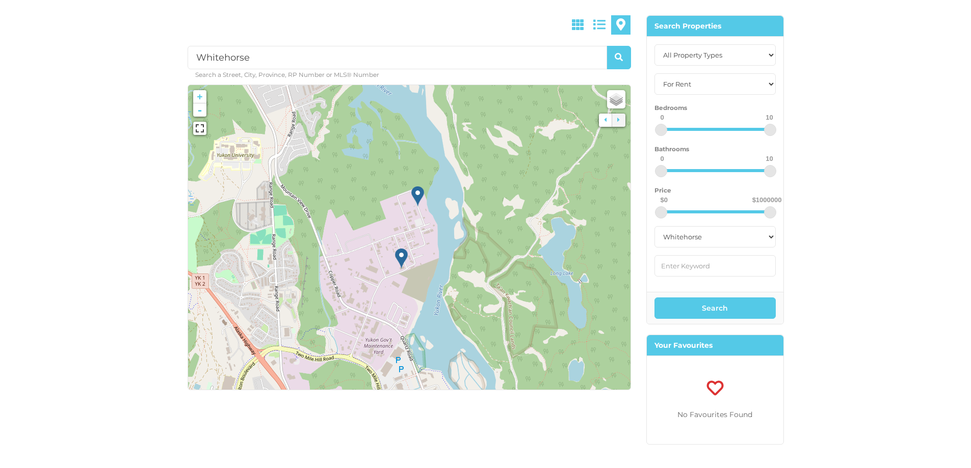
click at [419, 199] on img at bounding box center [417, 196] width 13 height 21
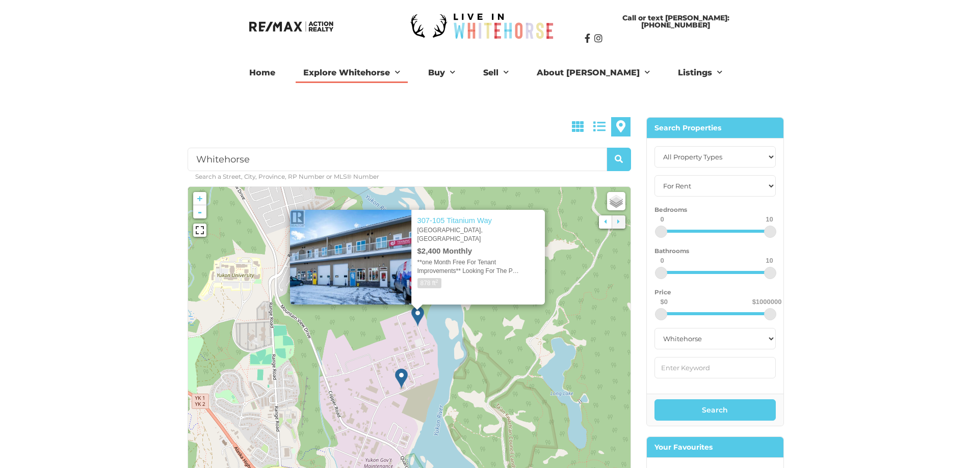
click at [350, 74] on link "Explore Whitehorse" at bounding box center [352, 73] width 112 height 20
click at [479, 29] on img at bounding box center [483, 26] width 160 height 42
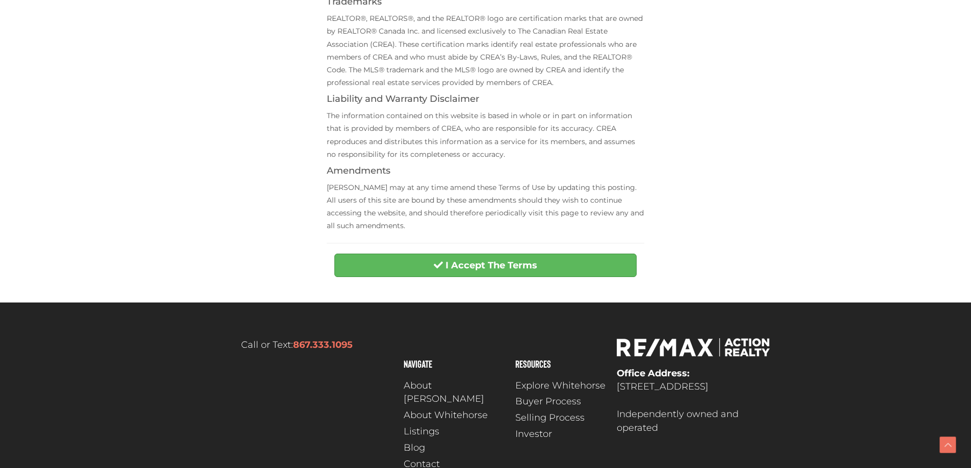
scroll to position [402, 0]
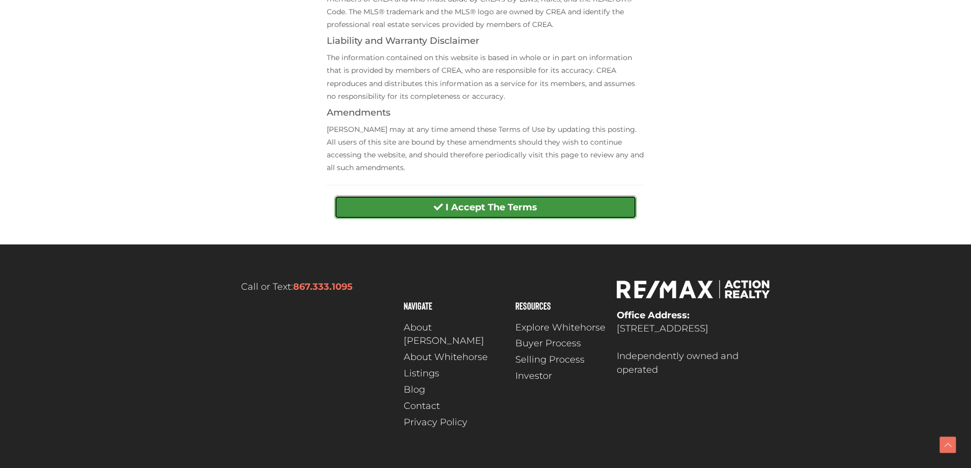
click at [462, 200] on button "I Accept The Terms" at bounding box center [485, 207] width 302 height 23
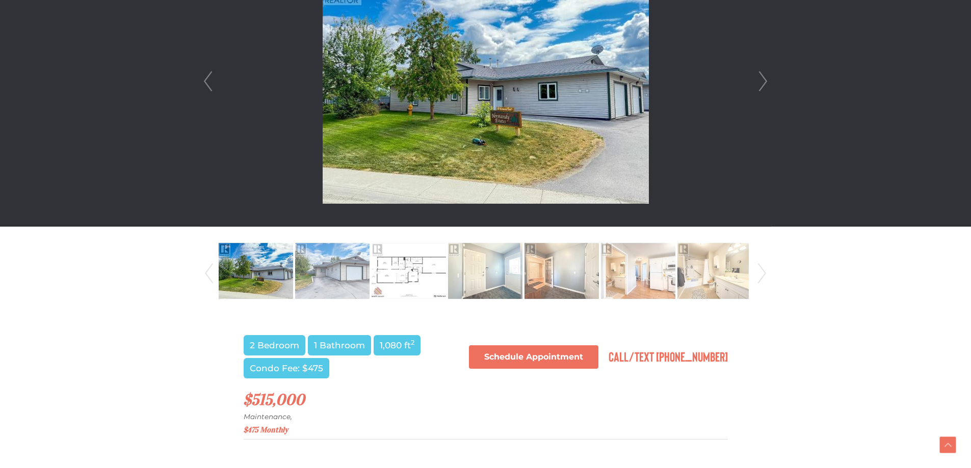
scroll to position [255, 0]
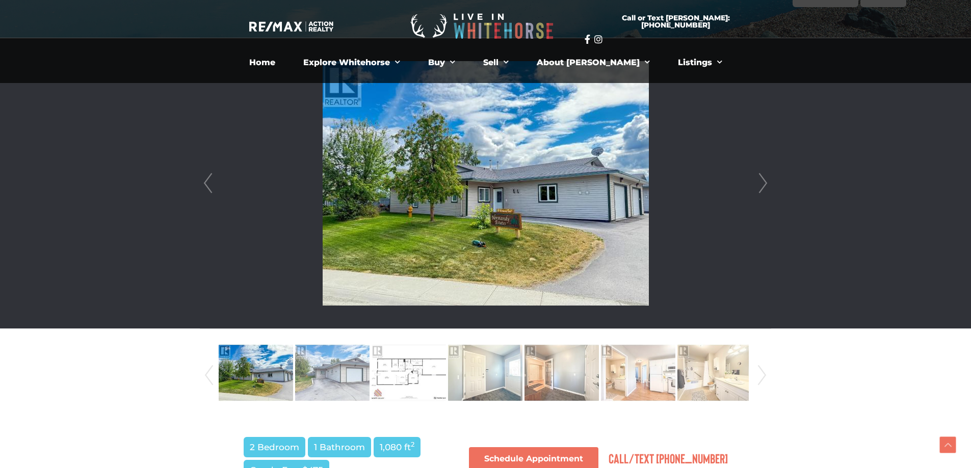
click at [766, 186] on link "Next" at bounding box center [762, 183] width 15 height 290
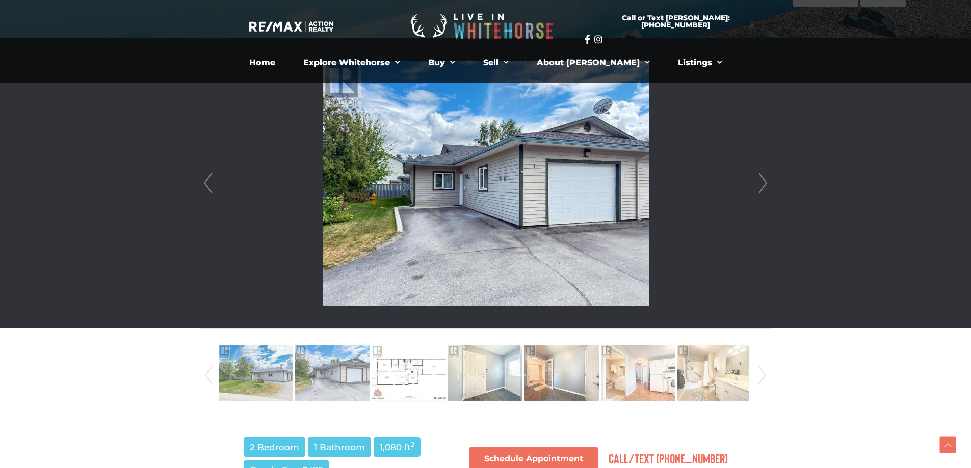
click at [766, 186] on link "Next" at bounding box center [762, 183] width 15 height 290
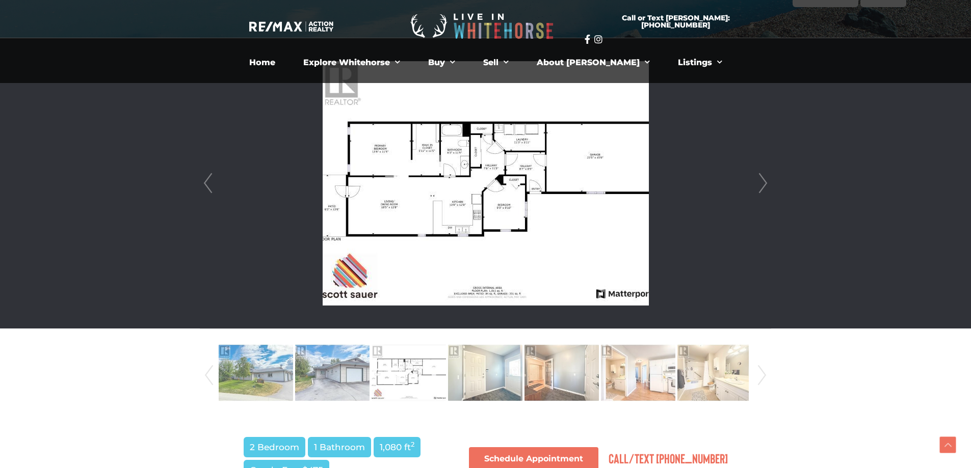
click at [766, 180] on link "Next" at bounding box center [762, 183] width 15 height 290
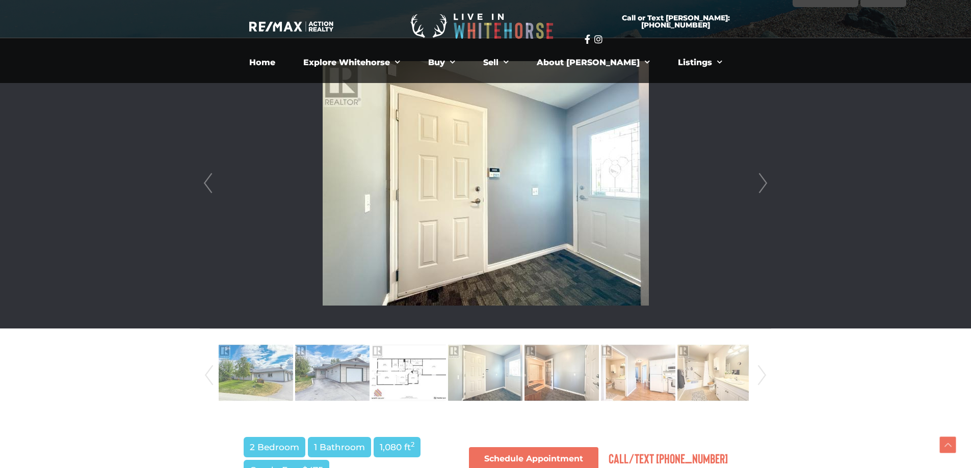
click at [766, 180] on link "Next" at bounding box center [762, 183] width 15 height 290
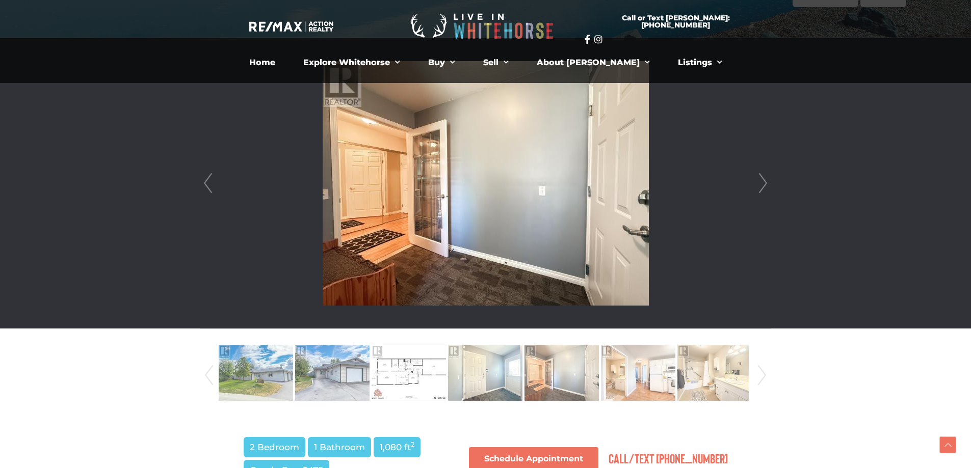
click at [766, 180] on link "Next" at bounding box center [762, 183] width 15 height 290
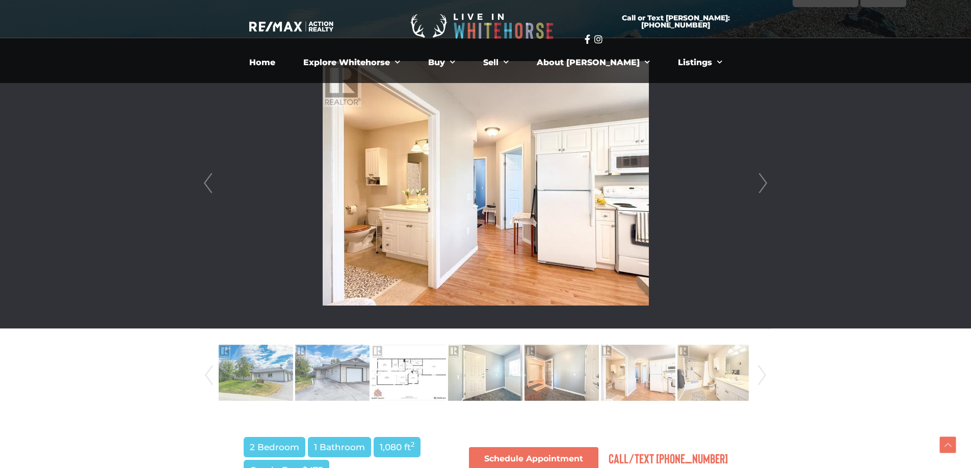
click at [766, 180] on link "Next" at bounding box center [762, 183] width 15 height 290
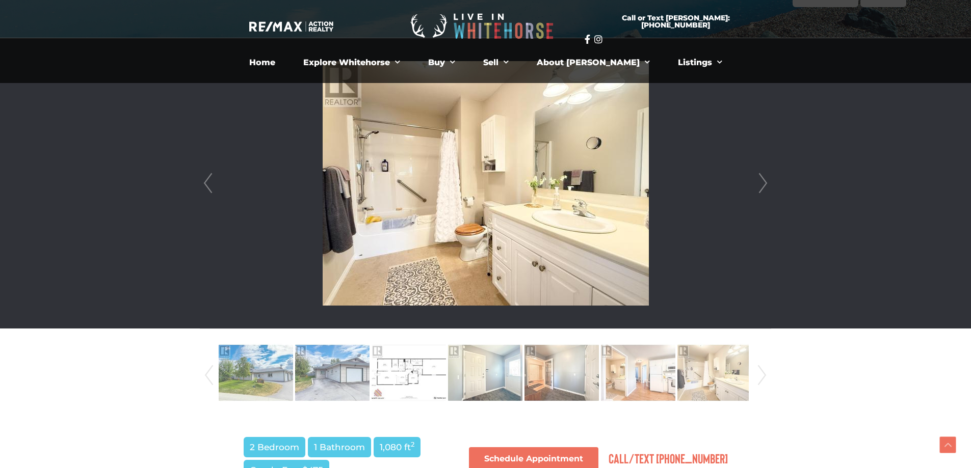
click at [766, 180] on link "Next" at bounding box center [762, 183] width 15 height 290
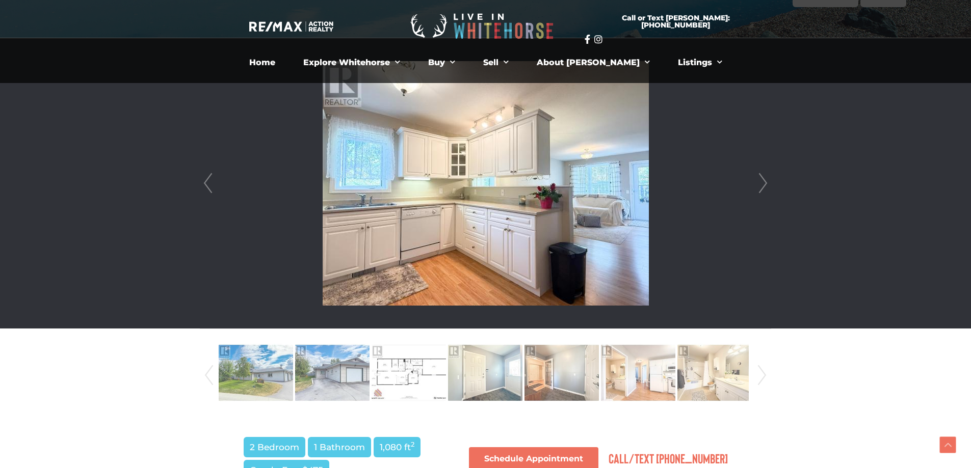
click at [766, 180] on link "Next" at bounding box center [762, 183] width 15 height 290
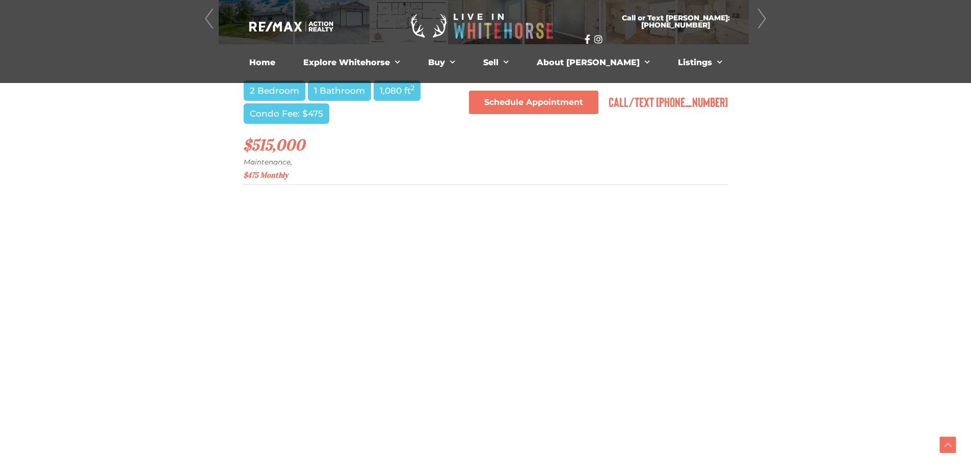
scroll to position [634, 0]
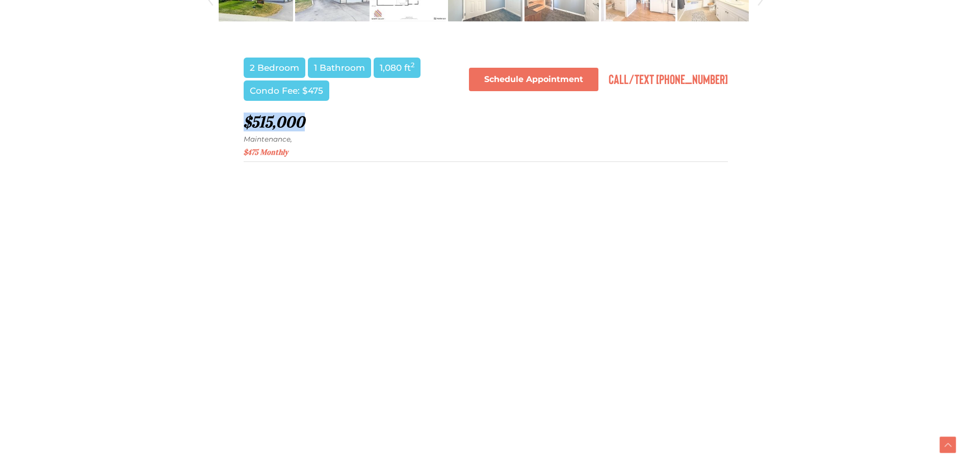
drag, startPoint x: 240, startPoint y: 118, endPoint x: 304, endPoint y: 118, distance: 63.2
click at [327, 131] on h2 "$515,000 Maintenance, $475 Monthly" at bounding box center [486, 138] width 484 height 48
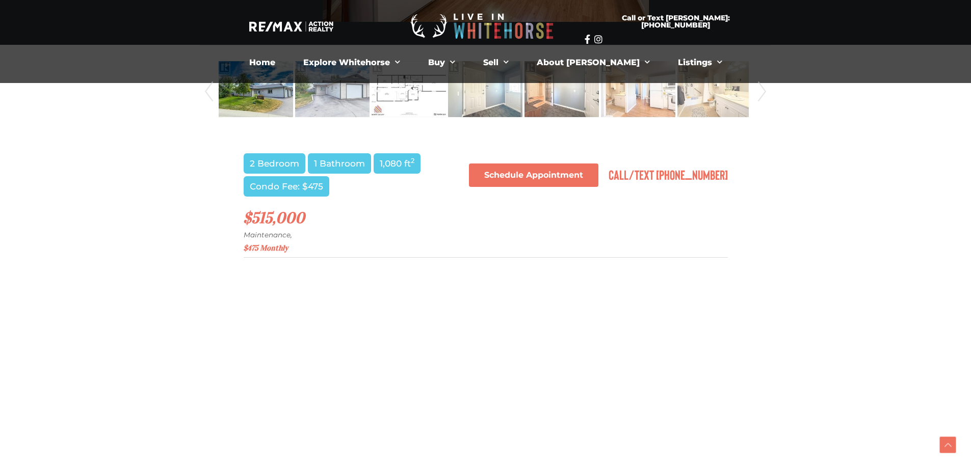
scroll to position [532, 0]
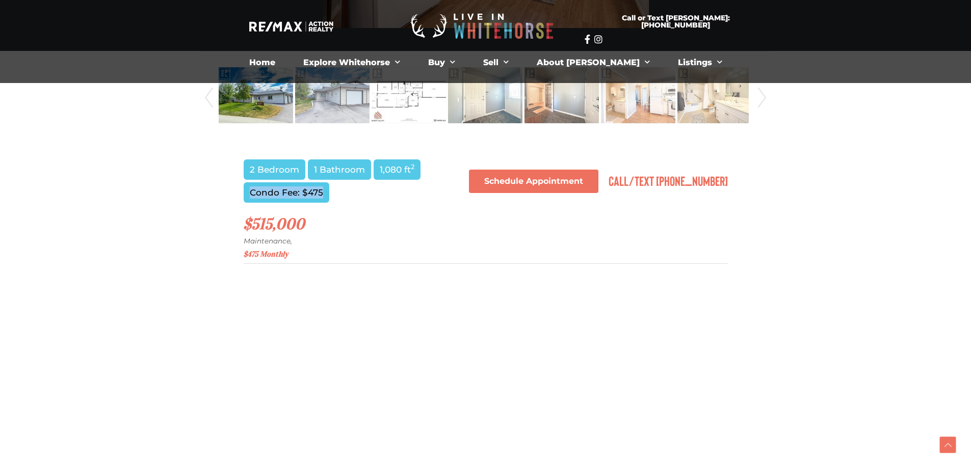
drag, startPoint x: 247, startPoint y: 190, endPoint x: 336, endPoint y: 196, distance: 88.9
click at [336, 196] on div "2 Bedroom 1 Bathroom 1,080 ft 2 Condo Fee: $475" at bounding box center [486, 182] width 484 height 46
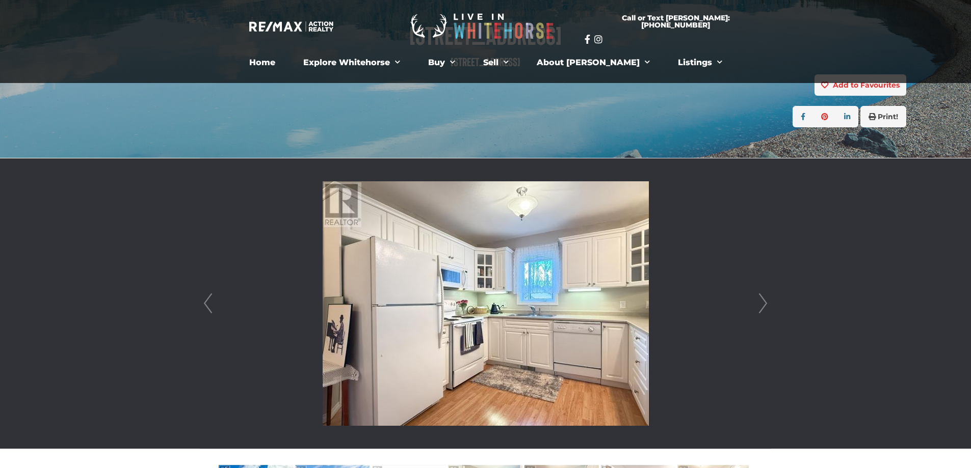
scroll to position [125, 0]
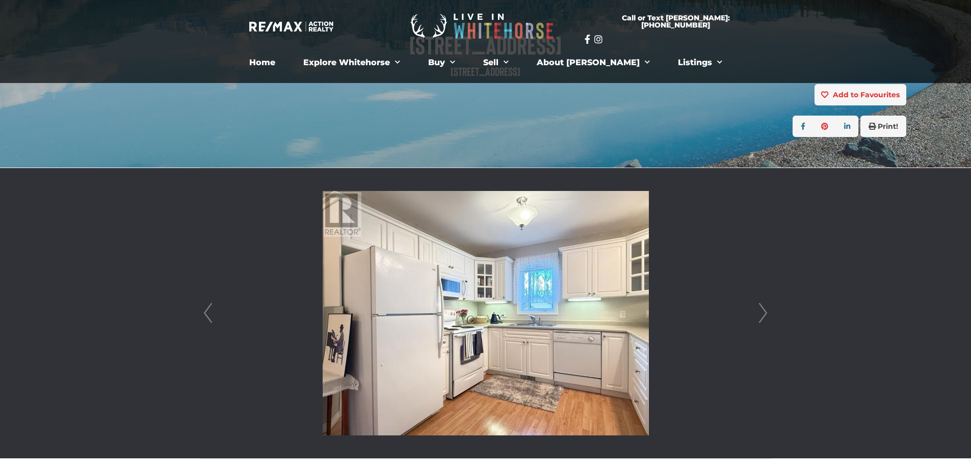
click at [765, 309] on link "Next" at bounding box center [762, 313] width 15 height 290
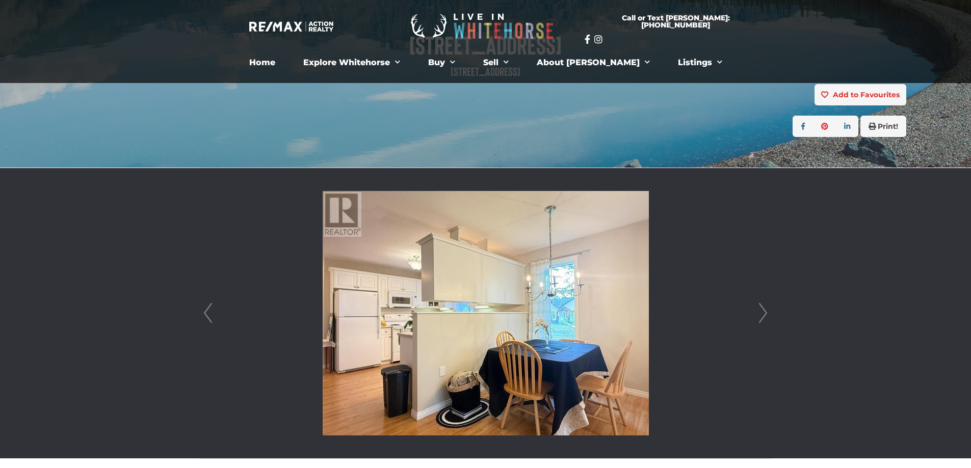
click at [765, 309] on link "Next" at bounding box center [762, 313] width 15 height 290
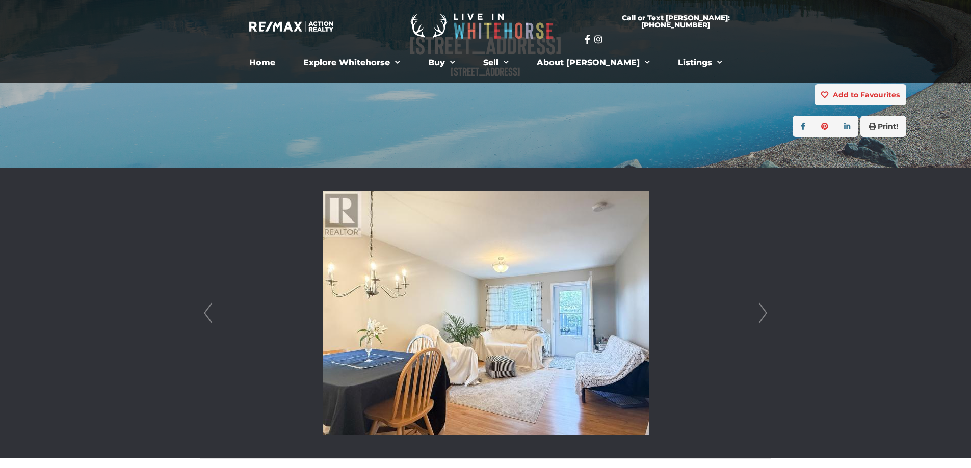
click at [765, 309] on link "Next" at bounding box center [762, 313] width 15 height 290
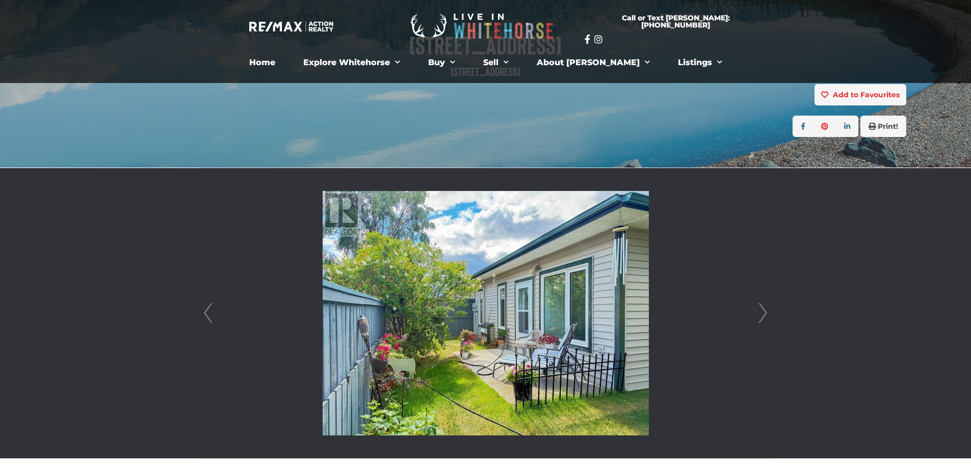
click at [765, 309] on link "Next" at bounding box center [762, 313] width 15 height 290
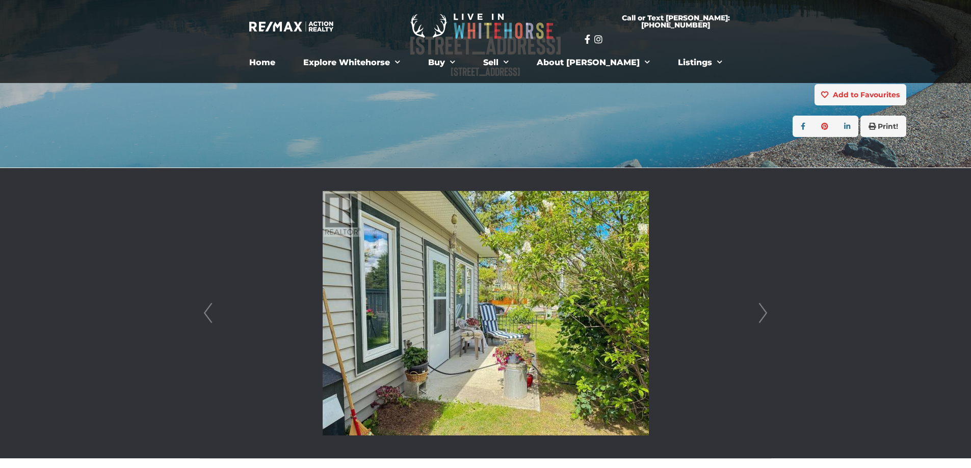
click at [765, 309] on link "Next" at bounding box center [762, 313] width 15 height 290
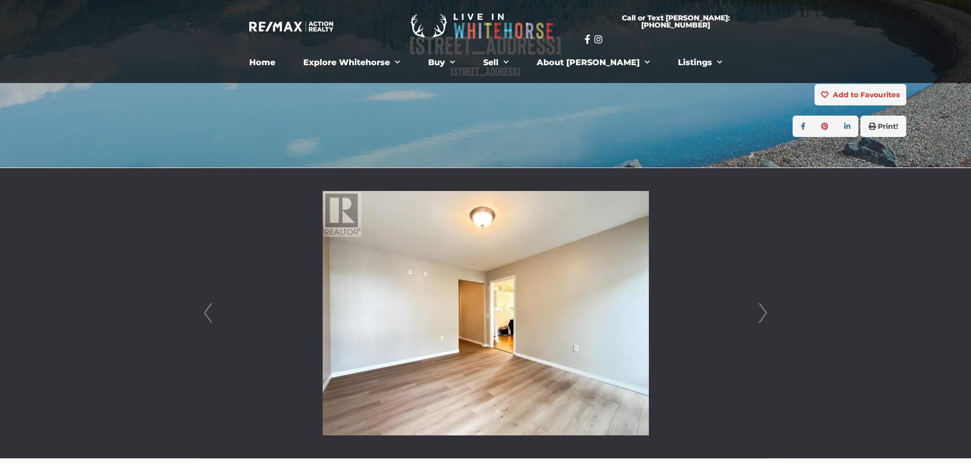
click at [765, 309] on link "Next" at bounding box center [762, 313] width 15 height 290
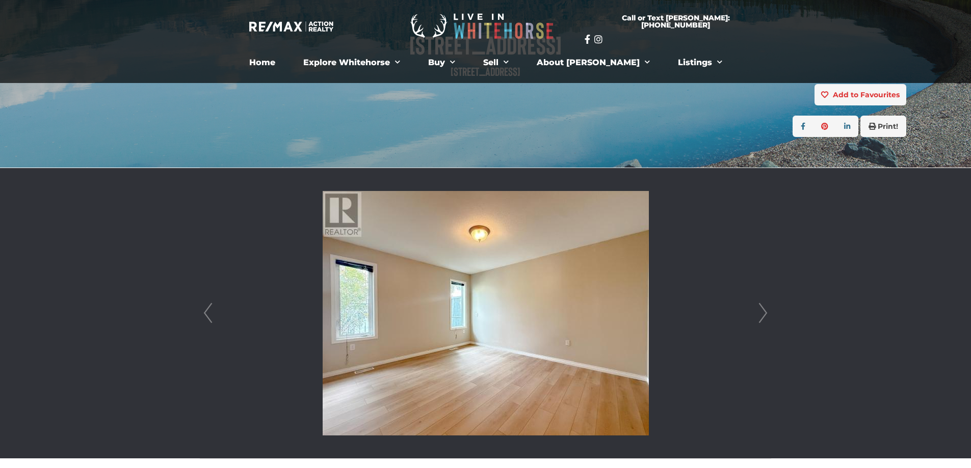
click at [765, 309] on link "Next" at bounding box center [762, 313] width 15 height 290
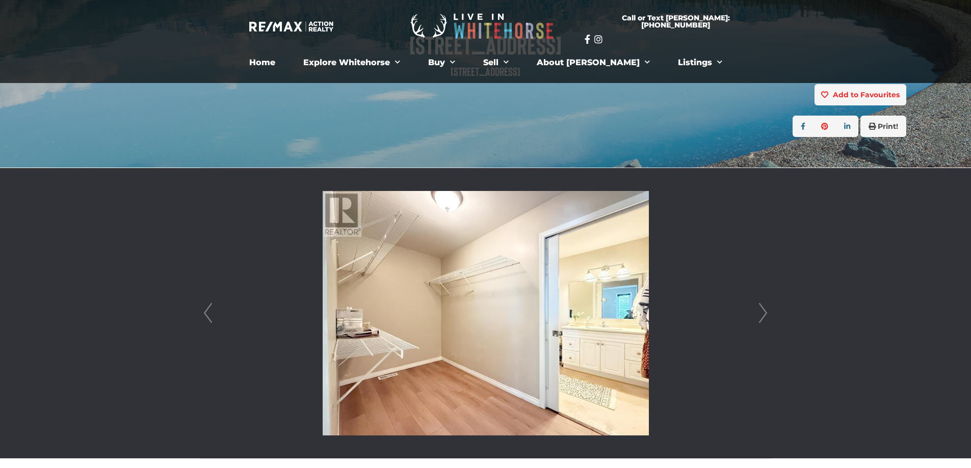
click at [765, 309] on link "Next" at bounding box center [762, 313] width 15 height 290
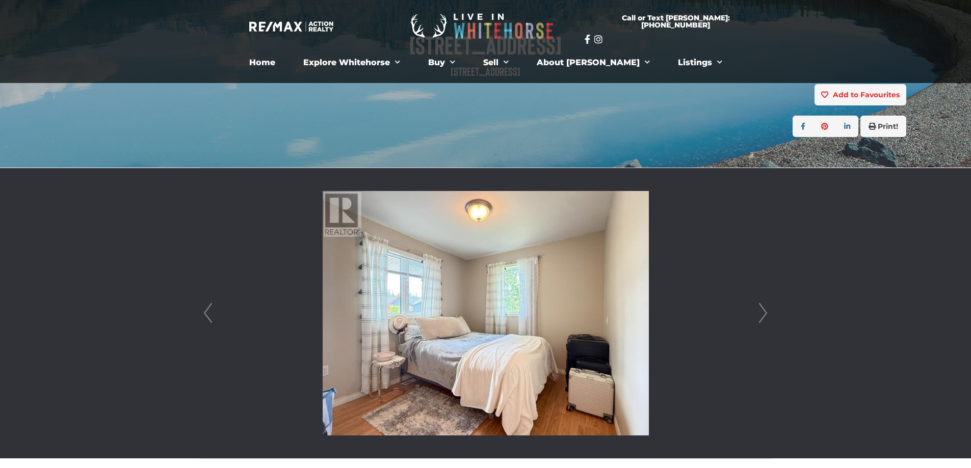
click at [765, 309] on link "Next" at bounding box center [762, 313] width 15 height 290
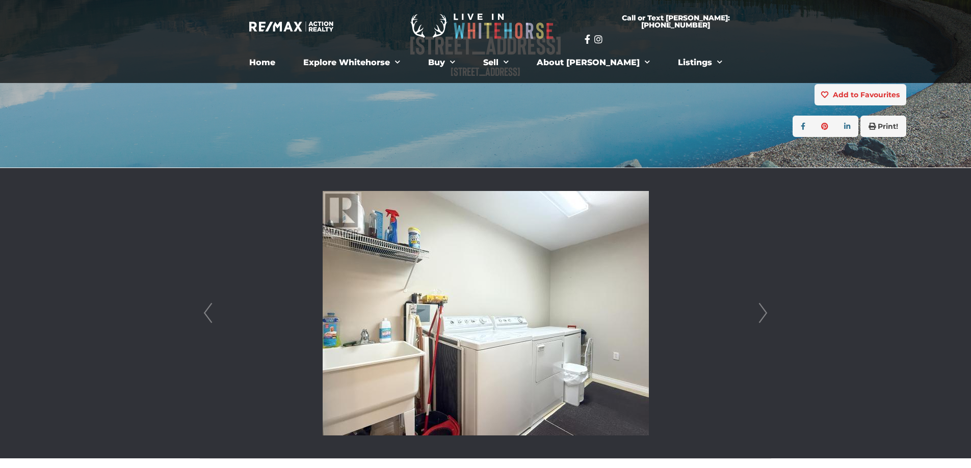
click at [765, 309] on link "Next" at bounding box center [762, 313] width 15 height 290
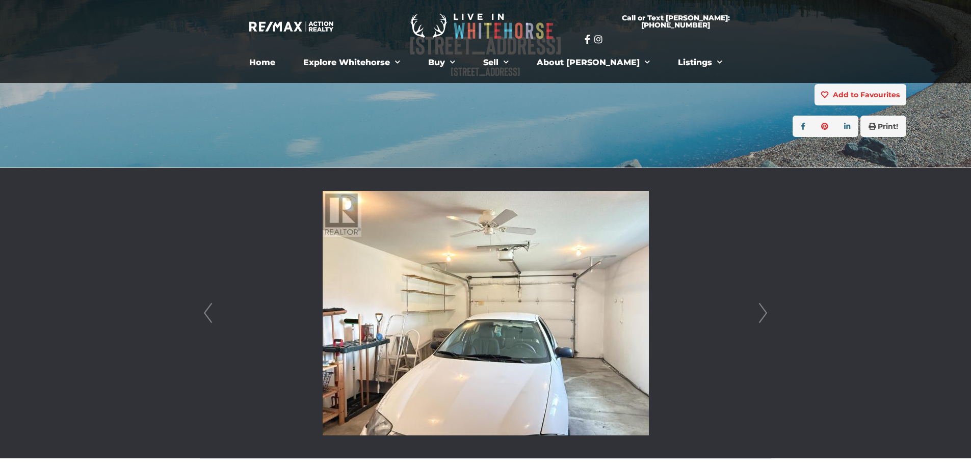
click at [765, 309] on link "Next" at bounding box center [762, 313] width 15 height 290
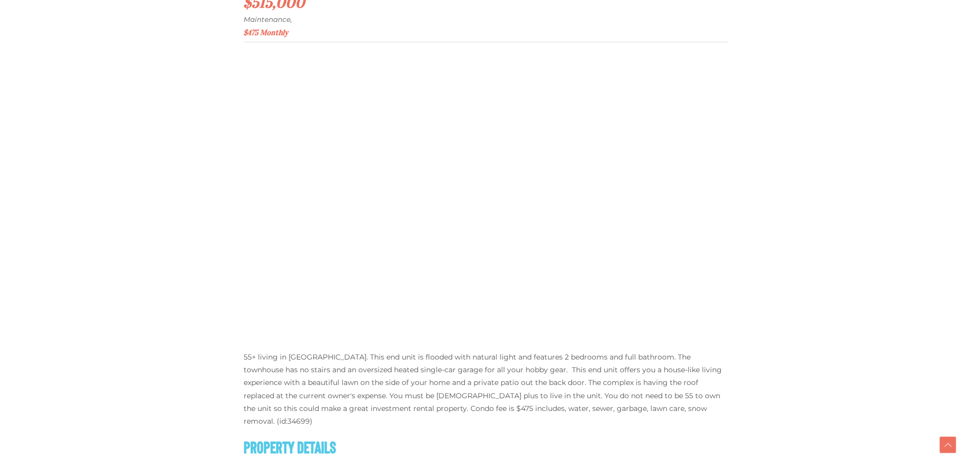
scroll to position [889, 0]
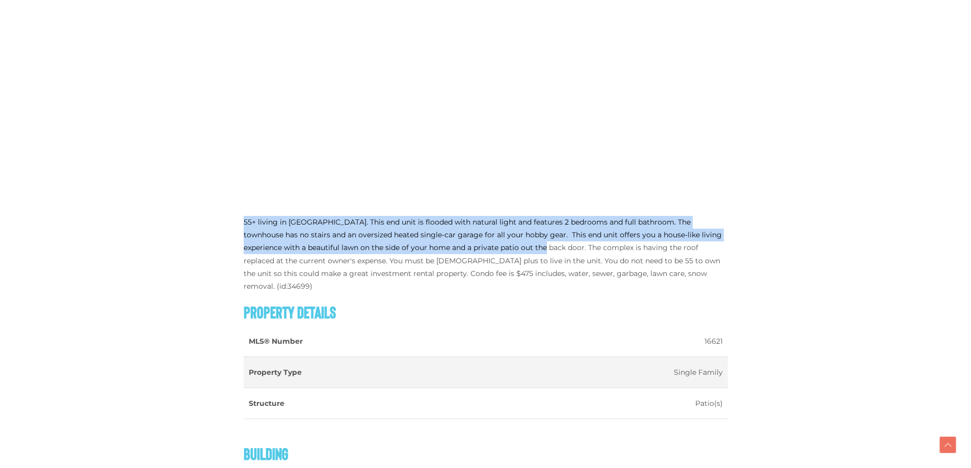
drag, startPoint x: 228, startPoint y: 220, endPoint x: 518, endPoint y: 250, distance: 291.5
click at [518, 250] on div "« Go back 1-30 Normandy Road Whitehorse, Yukon Y1A 6V7 Add to Favourites view f…" at bounding box center [485, 445] width 571 height 2668
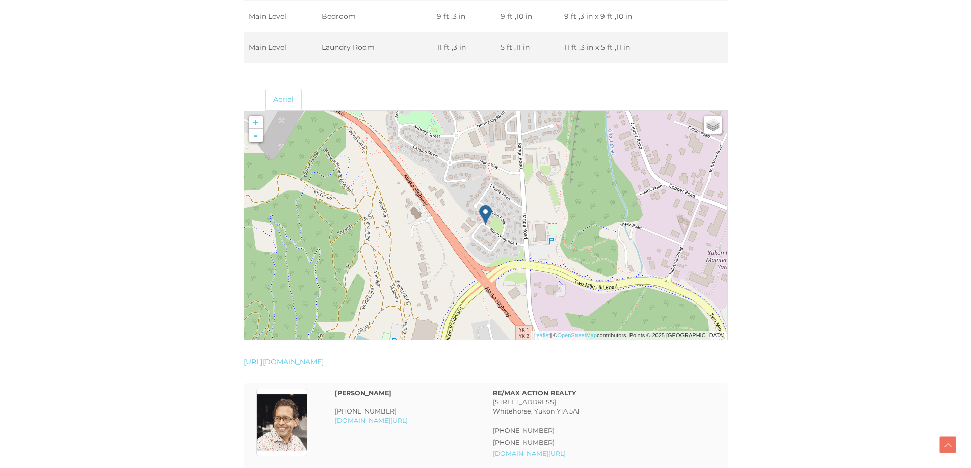
scroll to position [2061, 0]
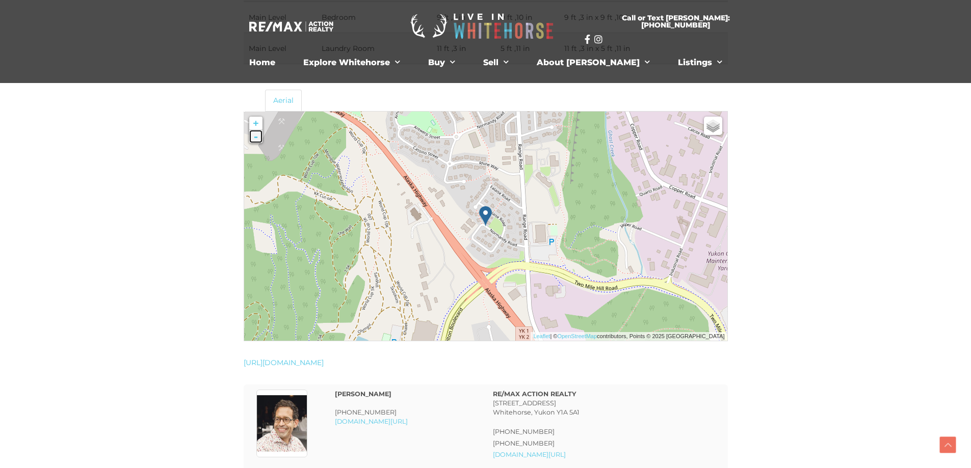
click at [257, 130] on link "-" at bounding box center [255, 136] width 13 height 13
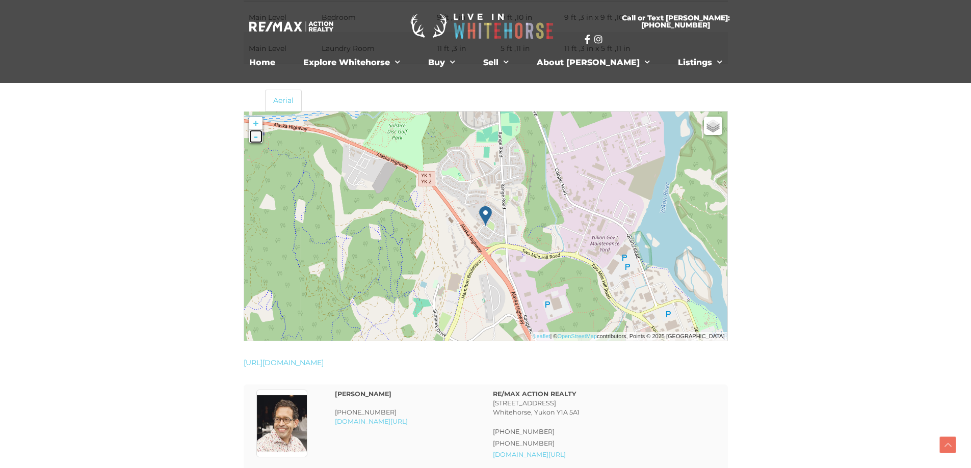
click at [257, 130] on link "-" at bounding box center [255, 136] width 13 height 13
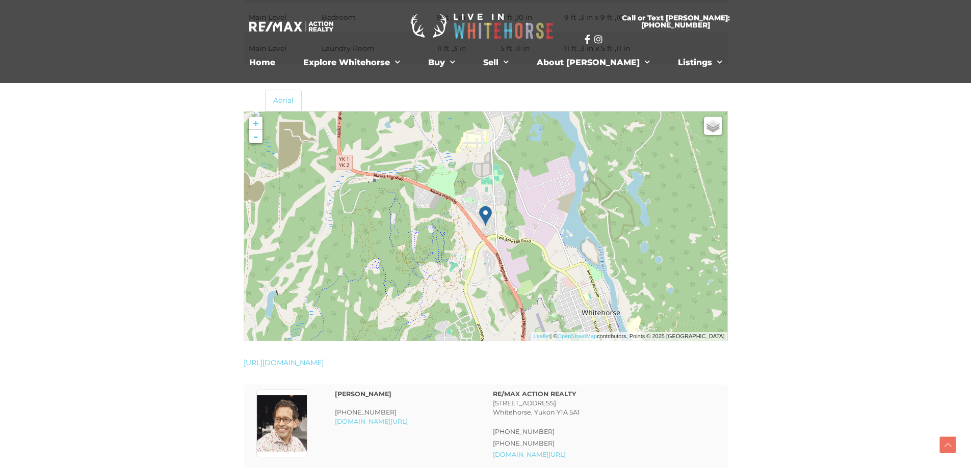
drag, startPoint x: 531, startPoint y: 235, endPoint x: 521, endPoint y: 210, distance: 27.0
click at [521, 215] on img at bounding box center [568, 280] width 130 height 130
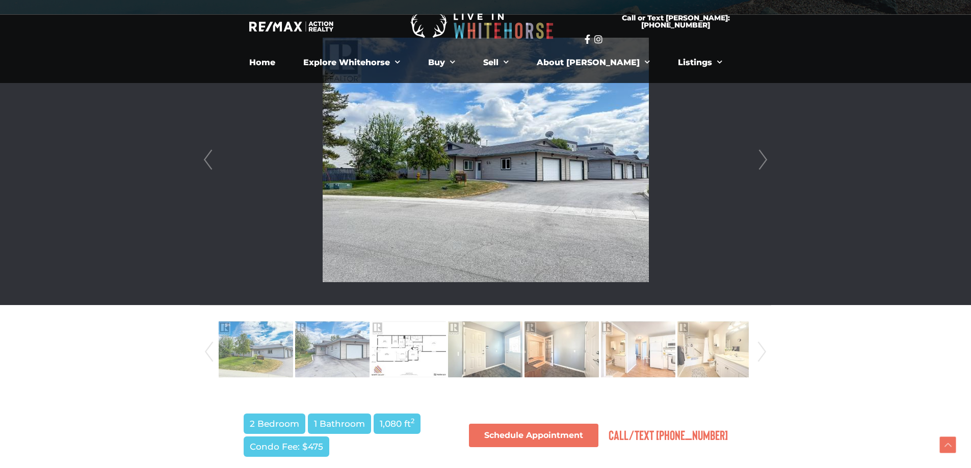
scroll to position [176, 0]
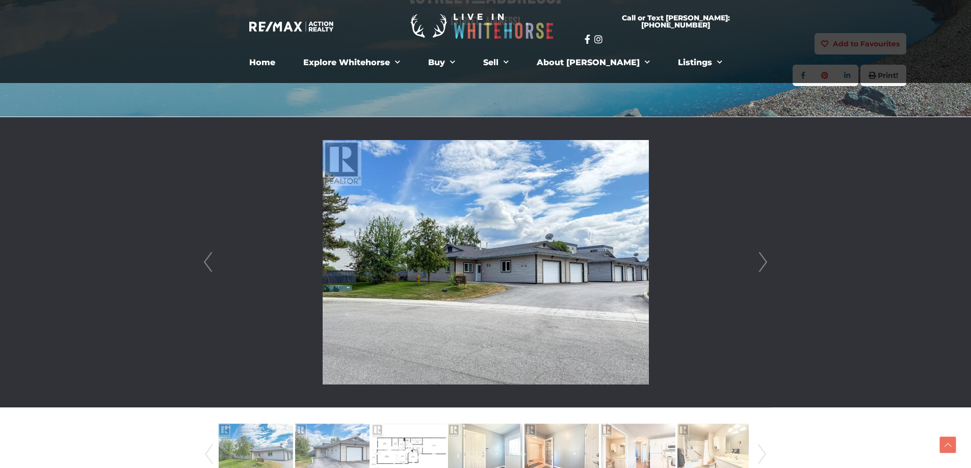
click at [762, 254] on link "Next" at bounding box center [762, 262] width 15 height 290
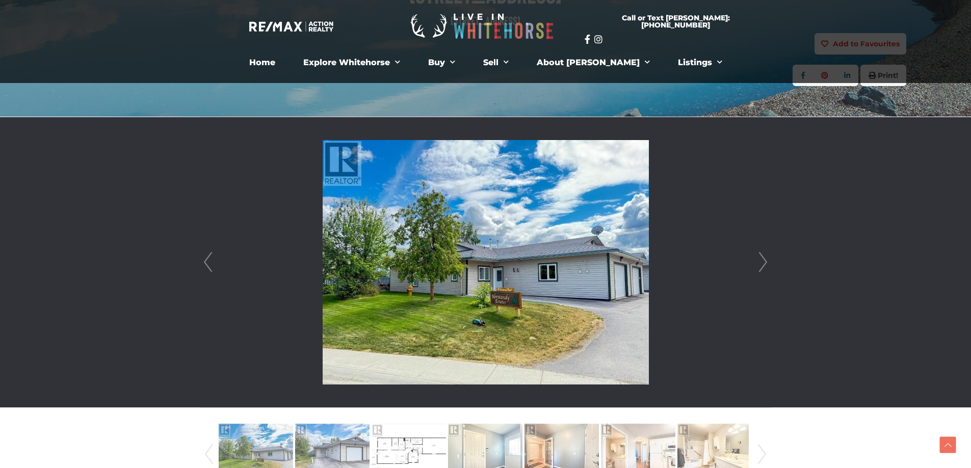
click at [762, 254] on link "Next" at bounding box center [762, 262] width 15 height 290
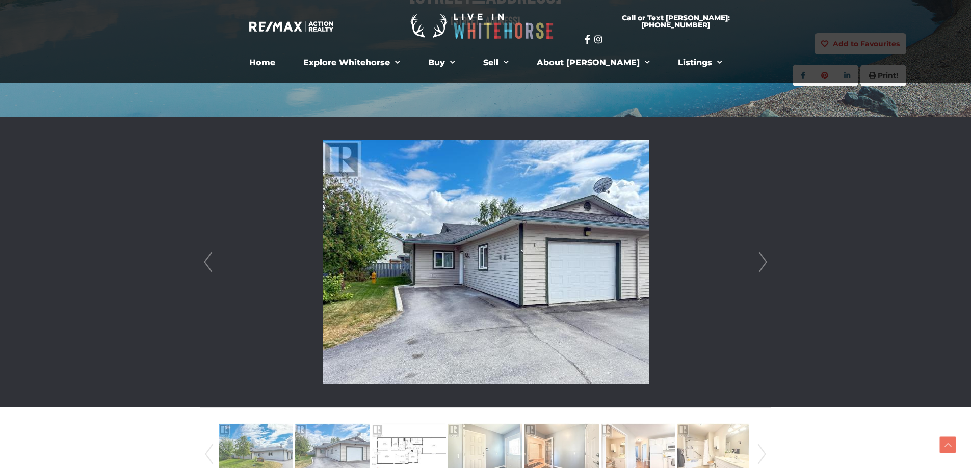
click at [762, 254] on link "Next" at bounding box center [762, 262] width 15 height 290
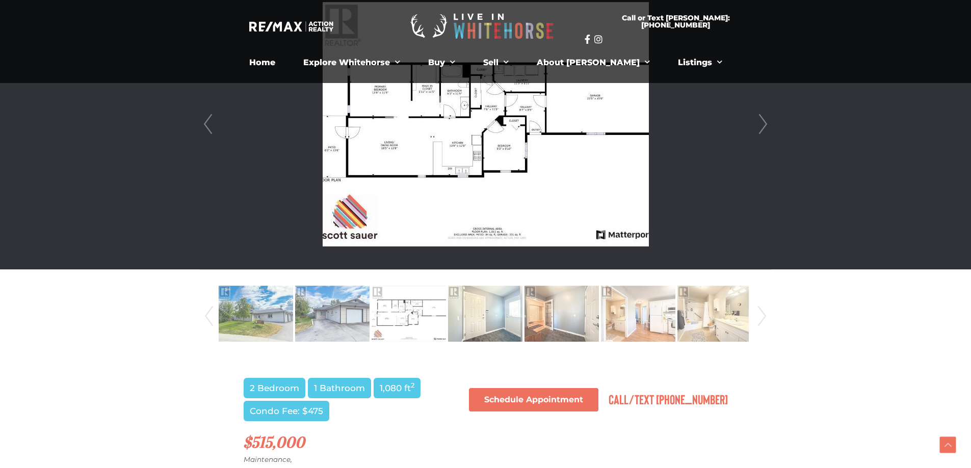
scroll to position [481, 0]
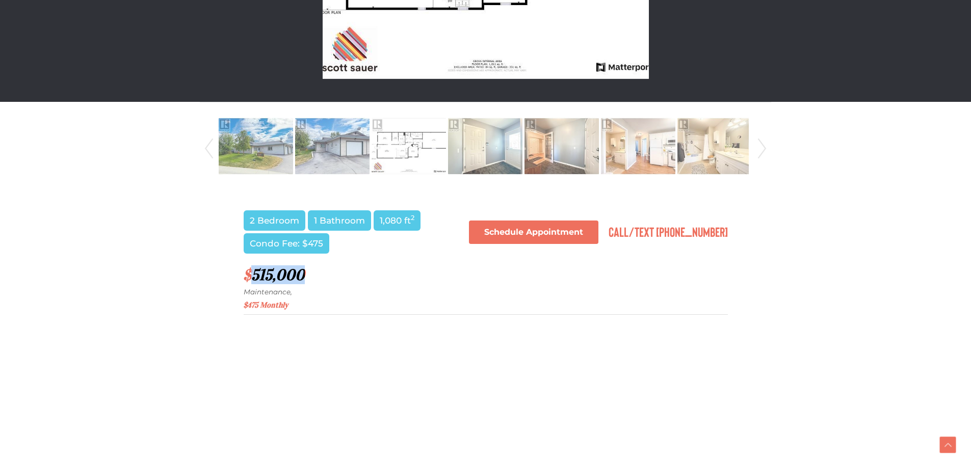
drag, startPoint x: 253, startPoint y: 273, endPoint x: 307, endPoint y: 271, distance: 54.0
click at [307, 271] on h2 "$515,000 Maintenance, $475 Monthly" at bounding box center [486, 290] width 484 height 48
drag, startPoint x: 240, startPoint y: 306, endPoint x: 354, endPoint y: 308, distance: 114.1
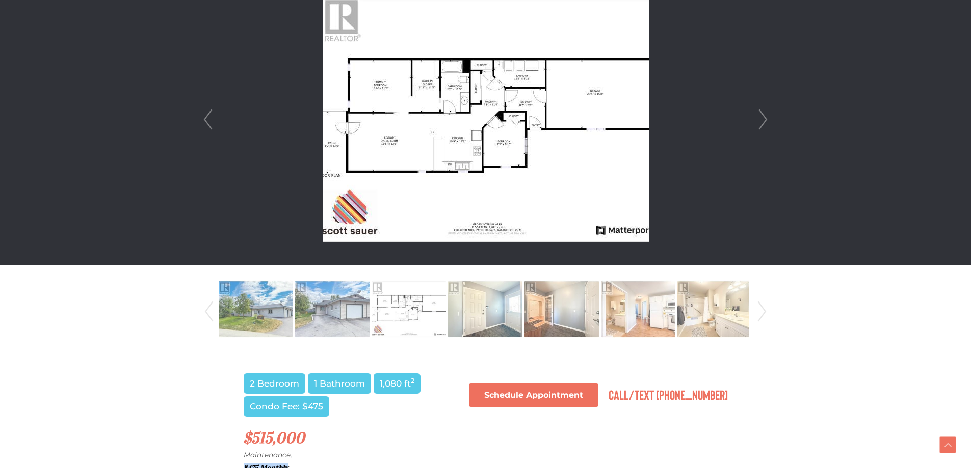
scroll to position [278, 0]
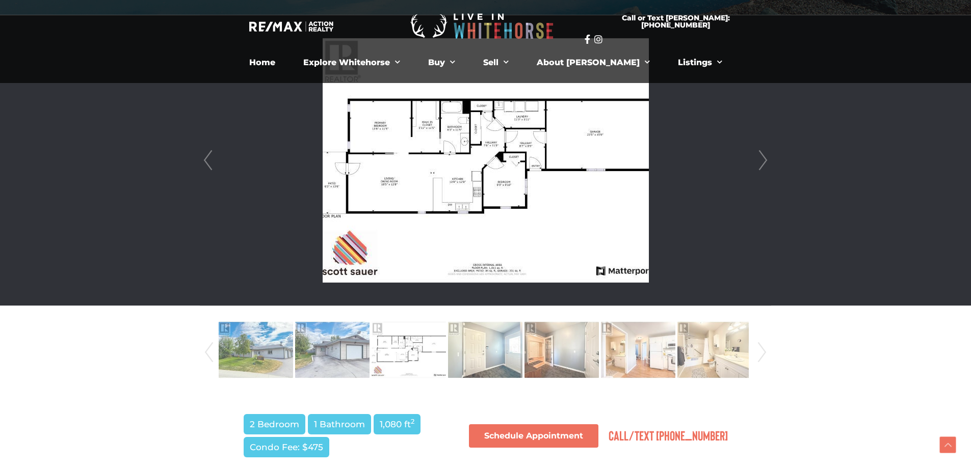
click at [761, 168] on link "Next" at bounding box center [762, 160] width 15 height 290
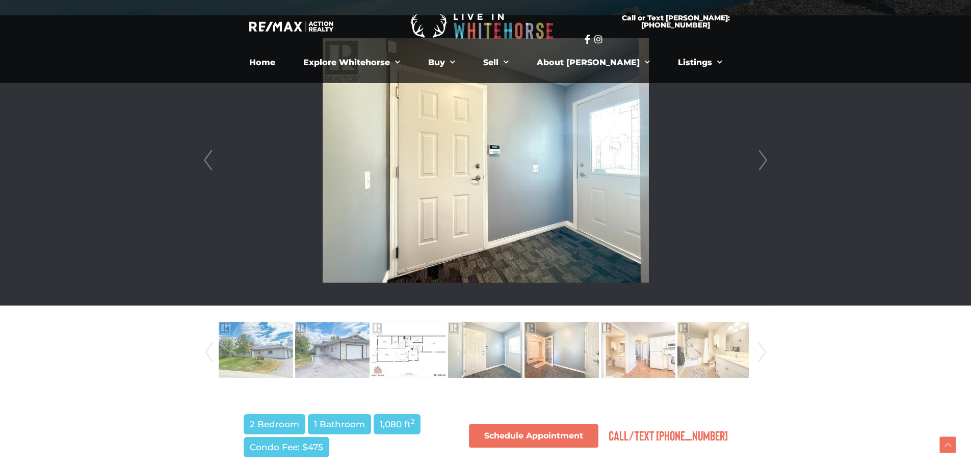
click at [761, 168] on link "Next" at bounding box center [762, 160] width 15 height 290
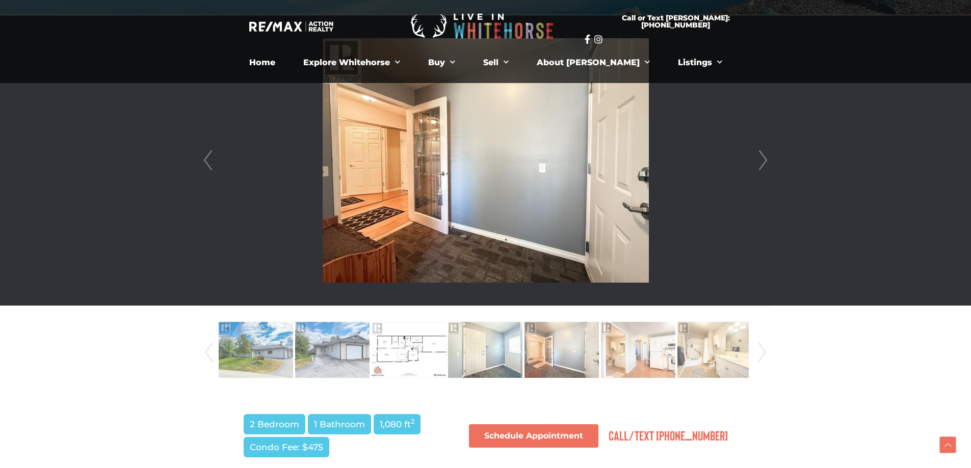
click at [761, 168] on link "Next" at bounding box center [762, 160] width 15 height 290
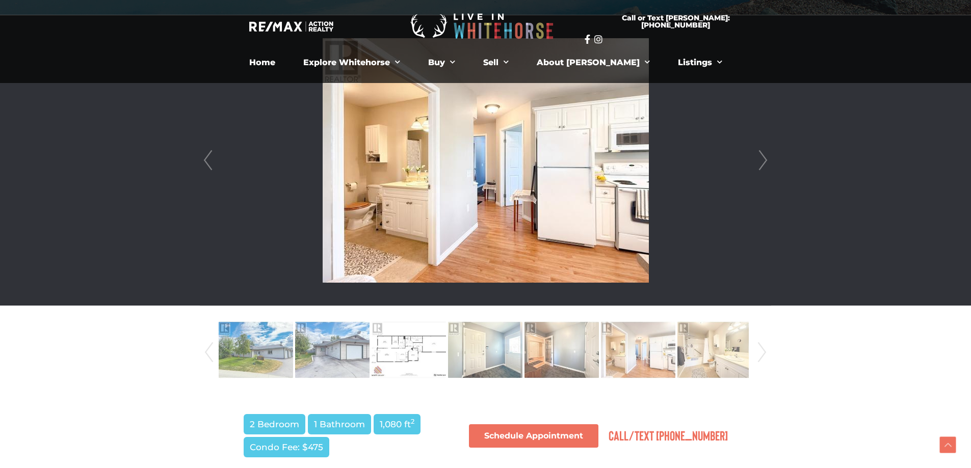
click at [761, 168] on link "Next" at bounding box center [762, 160] width 15 height 290
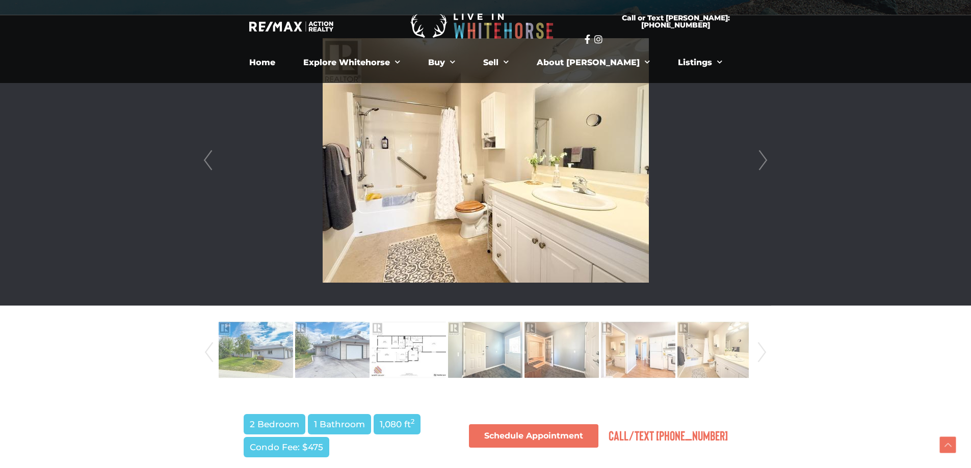
click at [761, 168] on link "Next" at bounding box center [762, 160] width 15 height 290
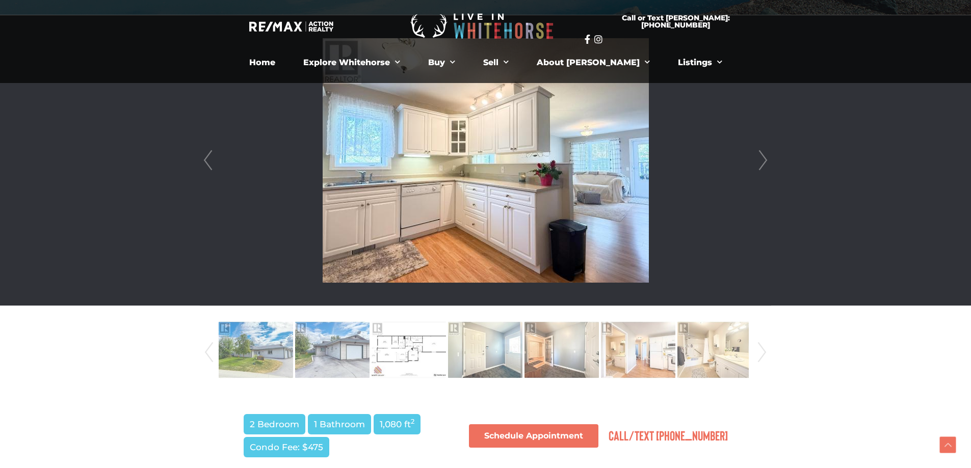
click at [761, 168] on link "Next" at bounding box center [762, 160] width 15 height 290
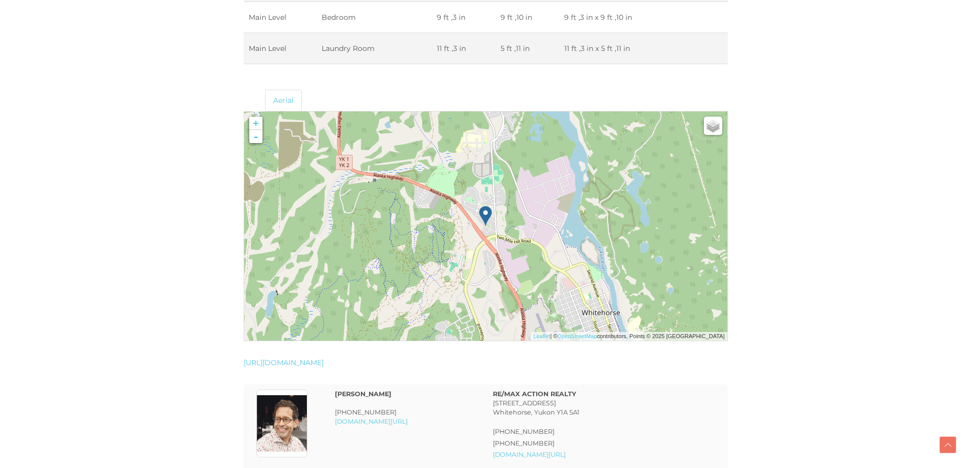
scroll to position [2316, 0]
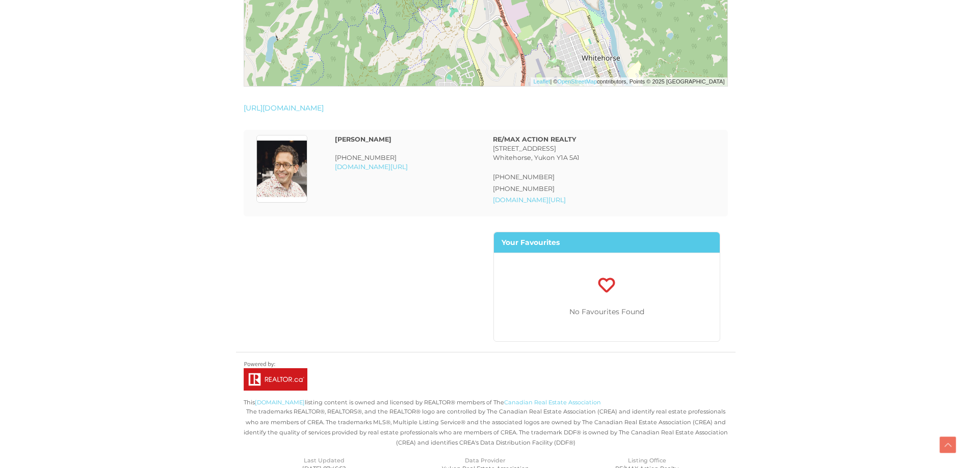
drag, startPoint x: 245, startPoint y: 112, endPoint x: 437, endPoint y: 192, distance: 208.1
click at [407, 310] on div "Contact Us Contact us for more information Sending What is 23 + 9 ? Change Ques…" at bounding box center [486, 292] width 484 height 120
drag, startPoint x: 423, startPoint y: 153, endPoint x: 210, endPoint y: 128, distance: 214.5
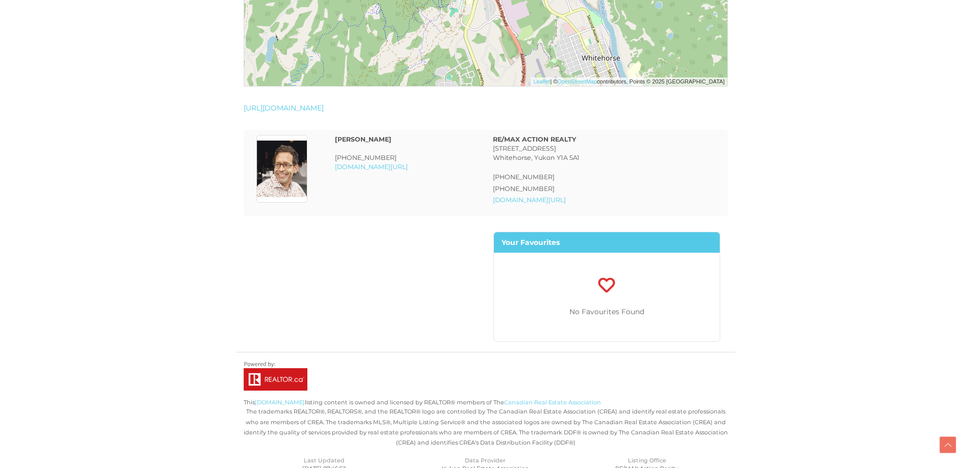
click at [335, 253] on div "Contact Us Contact us for more information Sending What is 23 + 9 ? Change Ques…" at bounding box center [486, 292] width 484 height 120
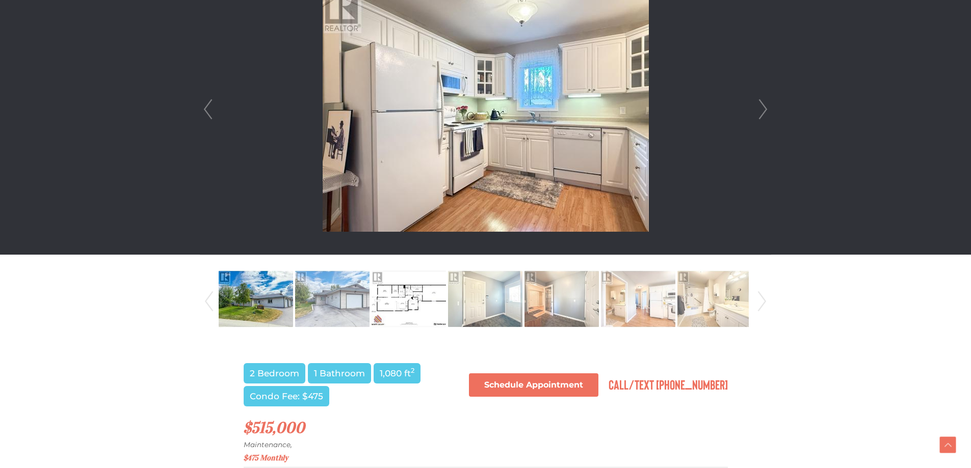
scroll to position [481, 0]
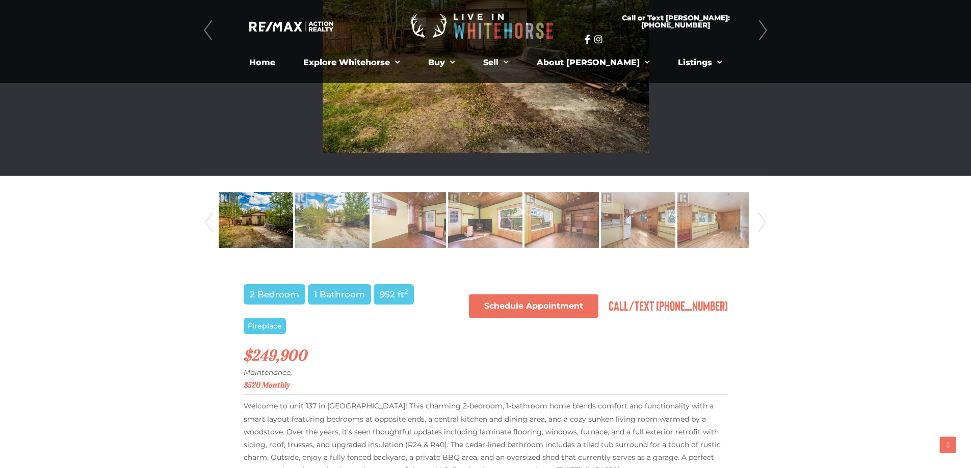
scroll to position [153, 0]
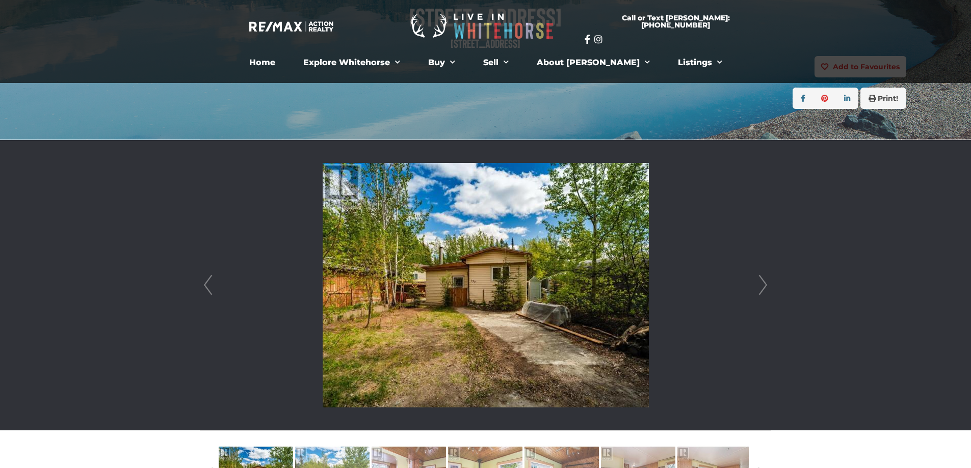
click at [756, 293] on link "Next" at bounding box center [762, 285] width 15 height 290
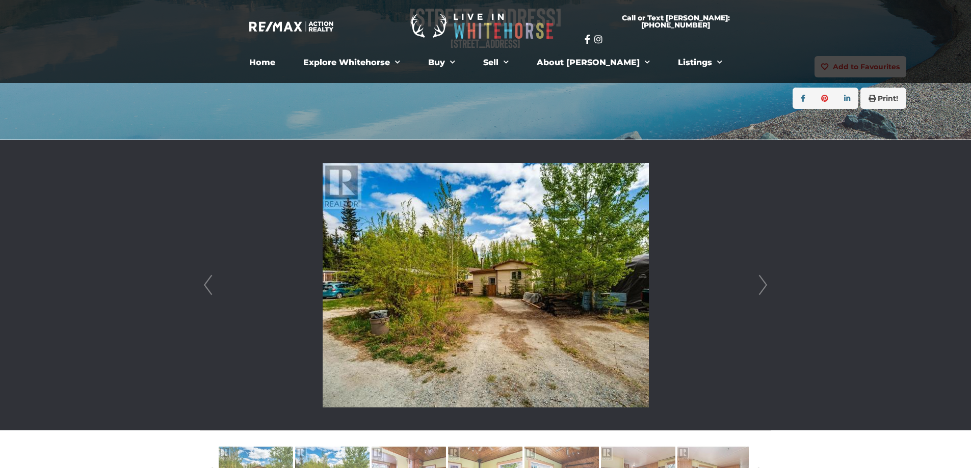
click at [756, 293] on link "Next" at bounding box center [762, 285] width 15 height 290
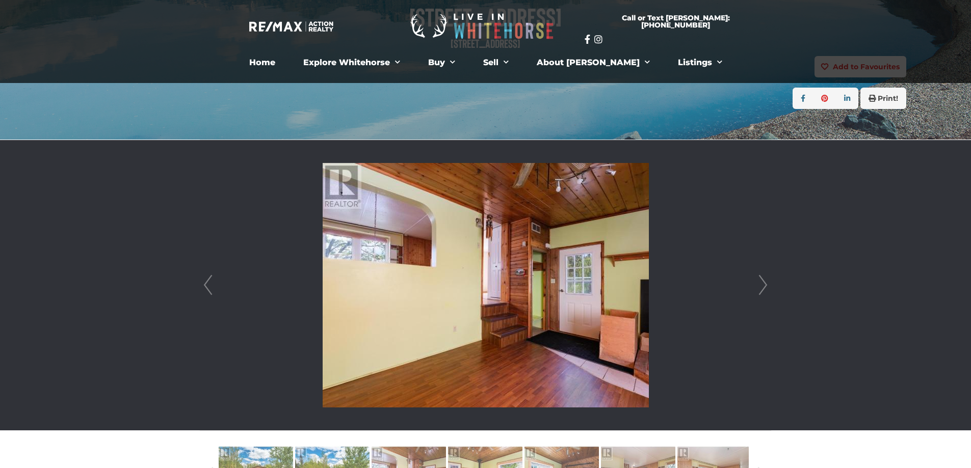
click at [756, 293] on link "Next" at bounding box center [762, 285] width 15 height 290
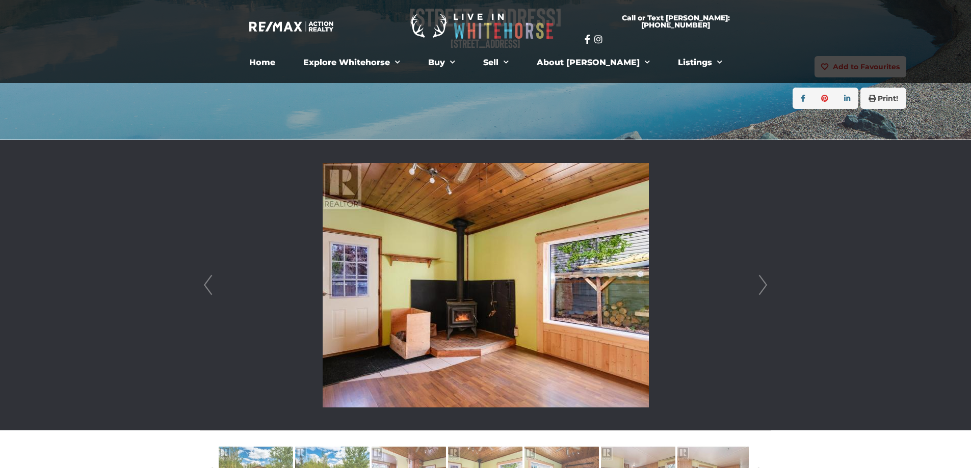
click at [756, 293] on link "Next" at bounding box center [762, 285] width 15 height 290
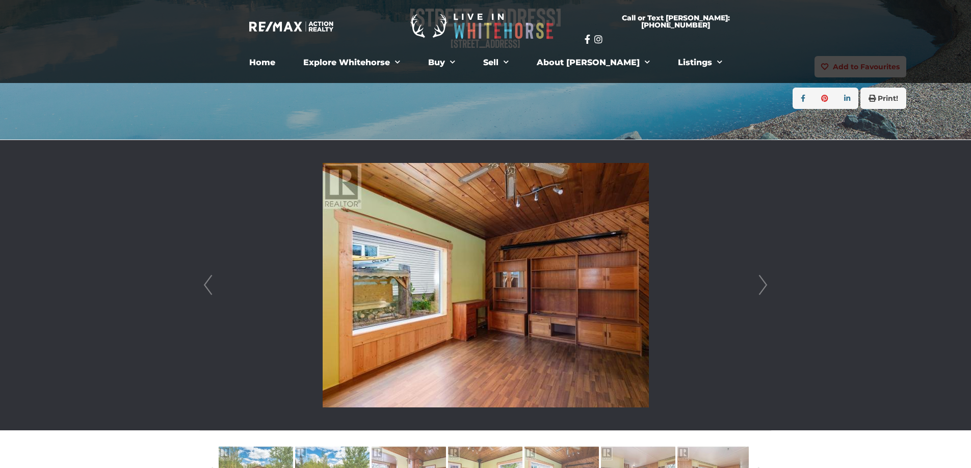
click at [756, 293] on link "Next" at bounding box center [762, 285] width 15 height 290
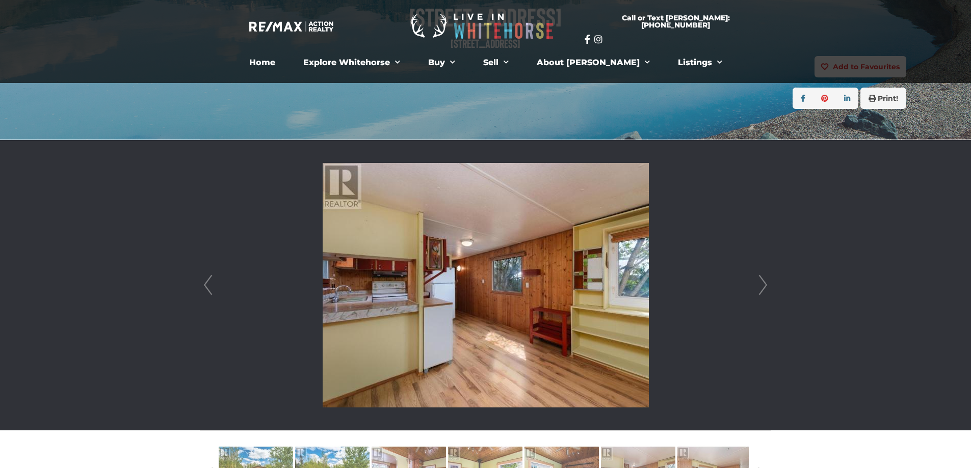
click at [756, 293] on link "Next" at bounding box center [762, 285] width 15 height 290
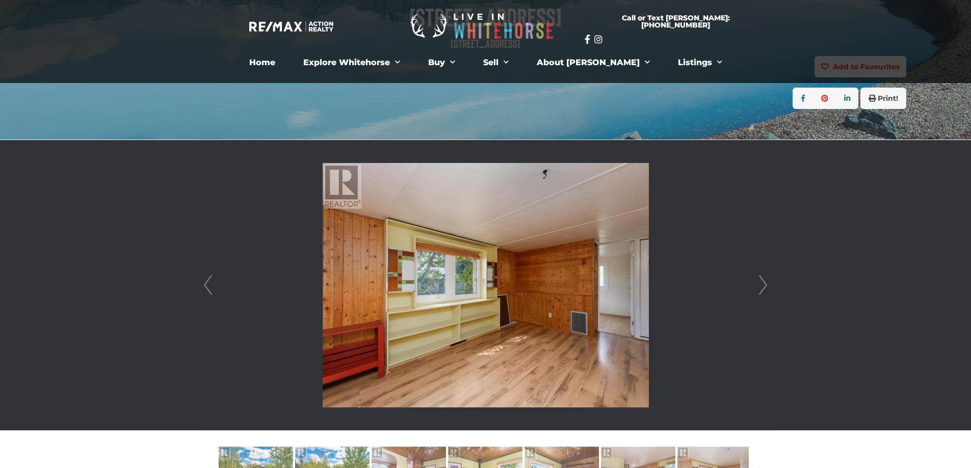
click at [756, 293] on link "Next" at bounding box center [762, 285] width 15 height 290
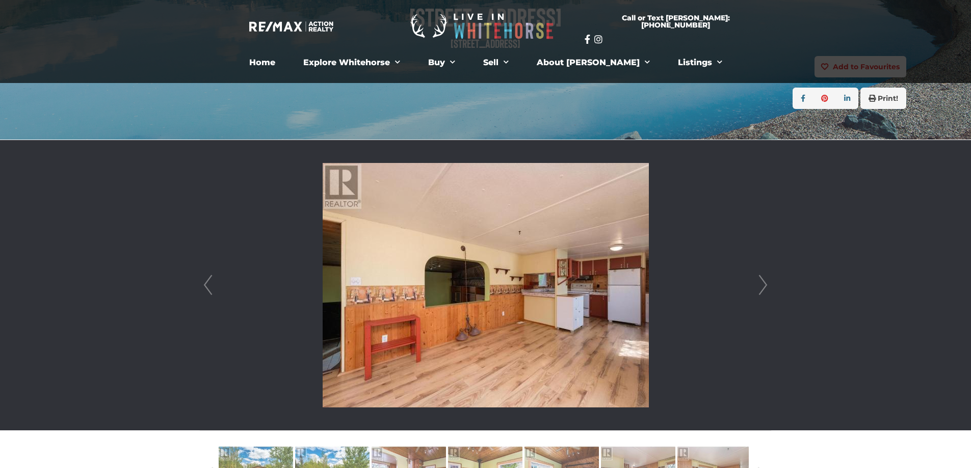
click at [756, 293] on link "Next" at bounding box center [762, 285] width 15 height 290
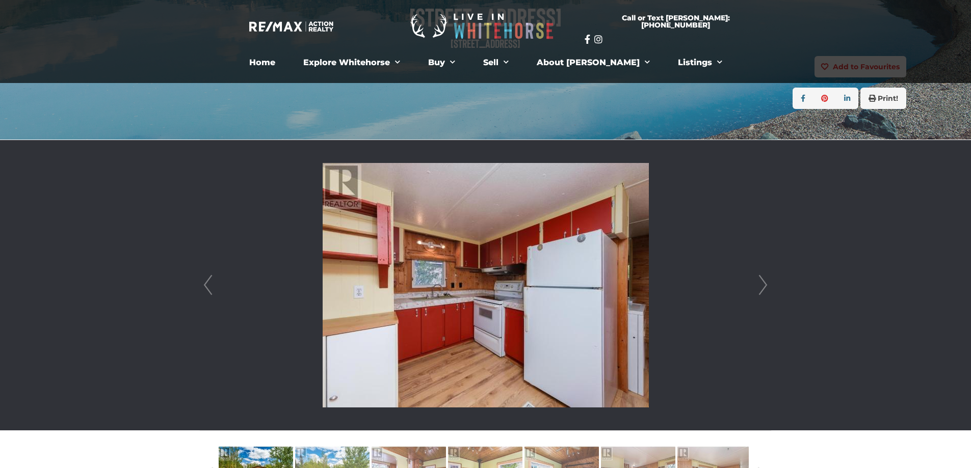
click at [756, 293] on link "Next" at bounding box center [762, 285] width 15 height 290
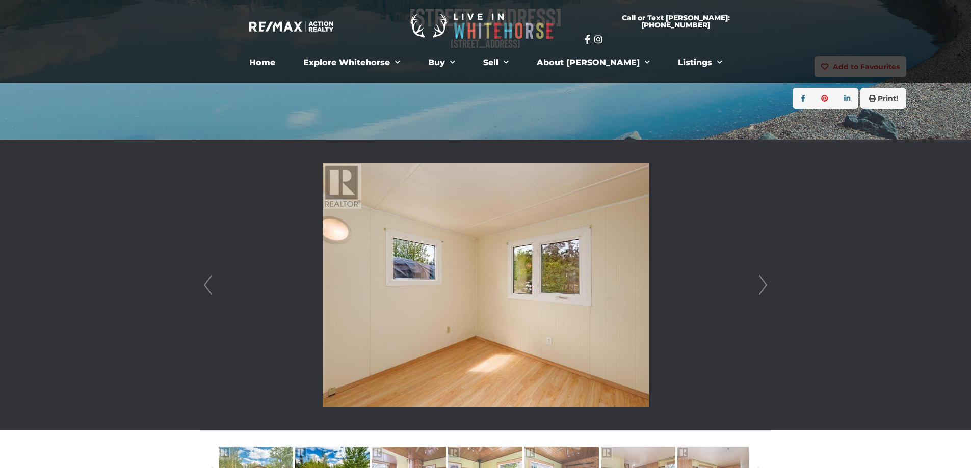
click at [756, 293] on link "Next" at bounding box center [762, 285] width 15 height 290
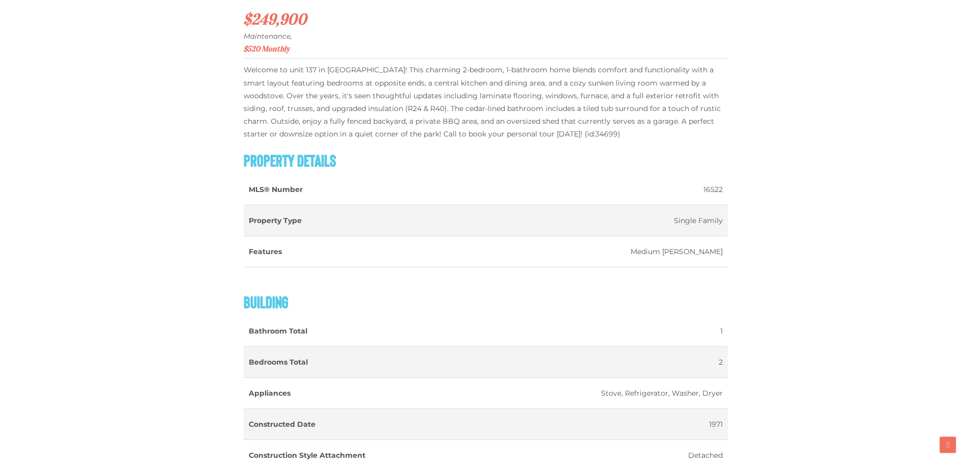
scroll to position [764, 0]
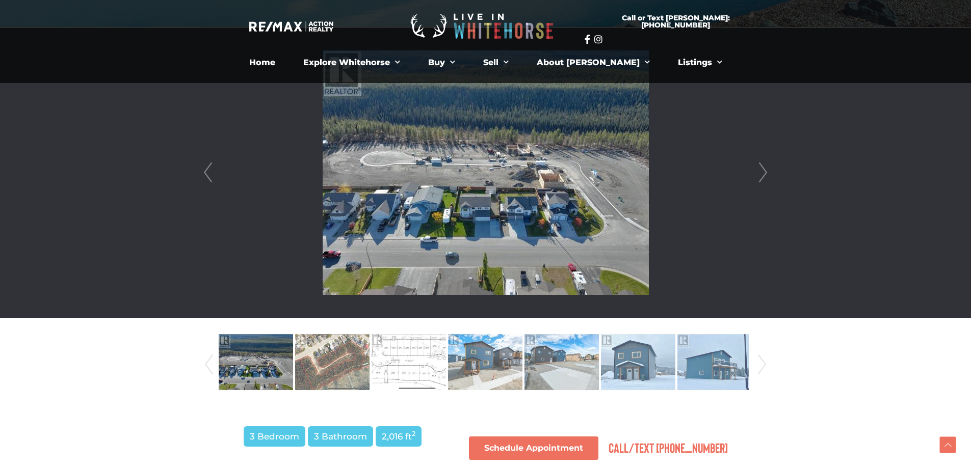
scroll to position [255, 0]
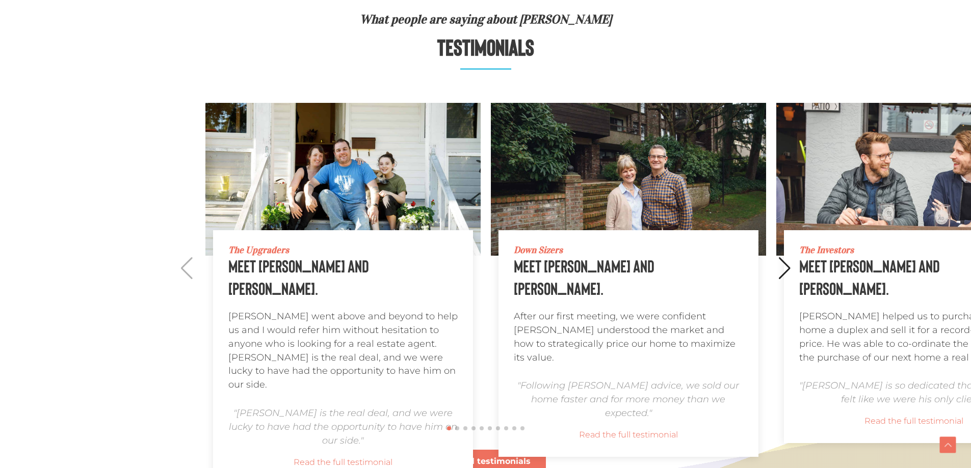
scroll to position [968, 0]
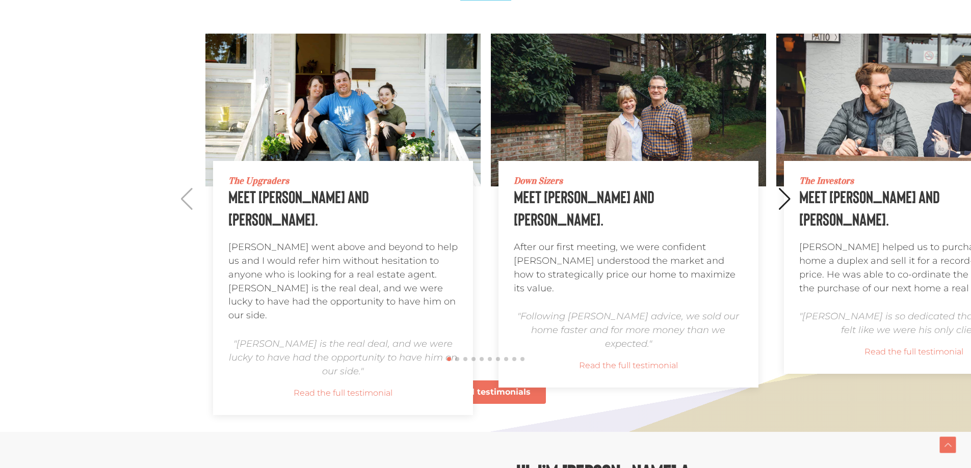
click at [185, 199] on div at bounding box center [485, 164] width 971 height 537
click at [517, 389] on span "View all testimonials" at bounding box center [485, 392] width 90 height 8
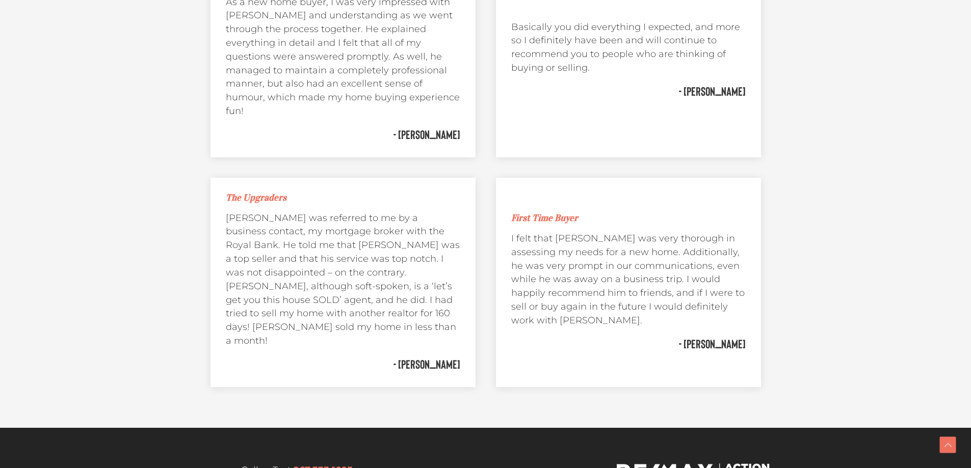
scroll to position [4235, 0]
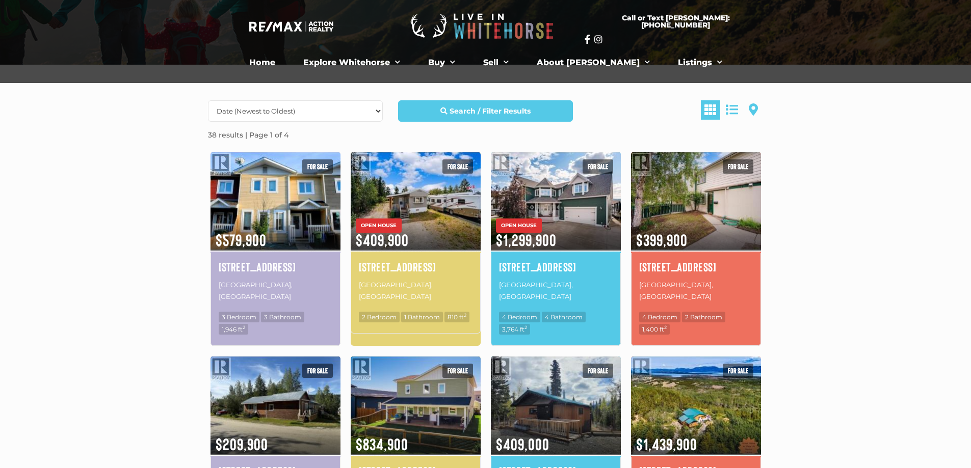
scroll to position [255, 0]
